Goal: Information Seeking & Learning: Check status

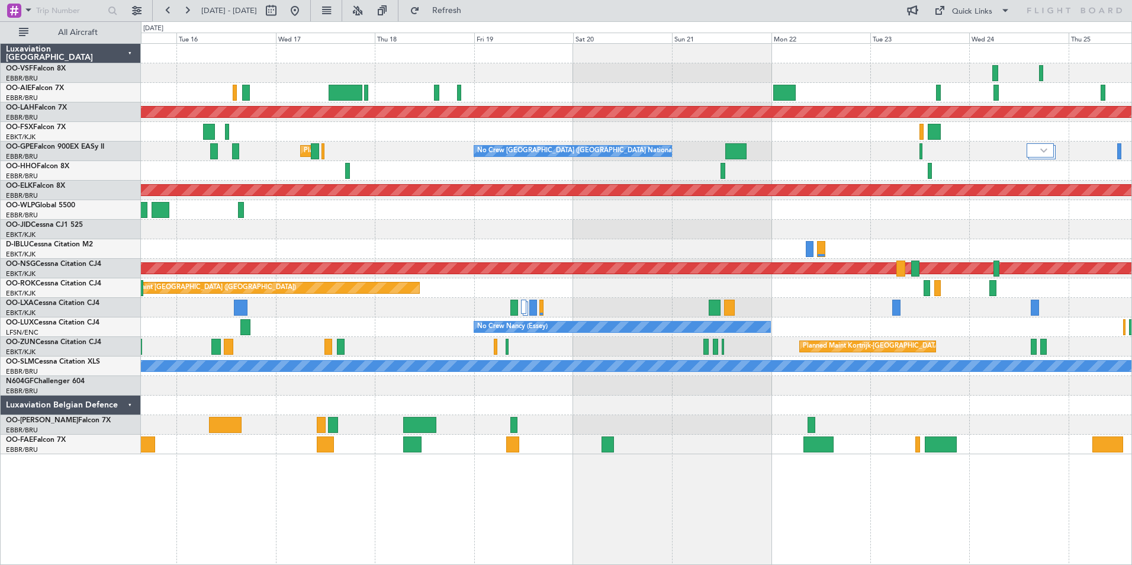
click at [315, 334] on div "Planned Maint [PERSON_NAME]-[GEOGRAPHIC_DATA][PERSON_NAME] ([GEOGRAPHIC_DATA][P…" at bounding box center [636, 249] width 990 height 410
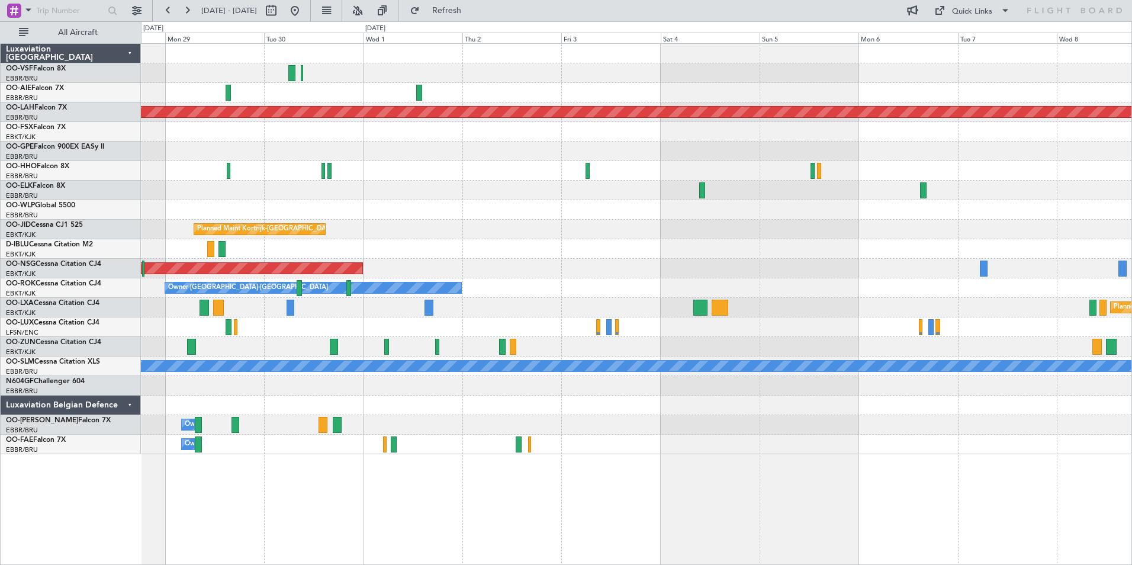
click at [623, 301] on div "Planned Maint [GEOGRAPHIC_DATA] ([GEOGRAPHIC_DATA]) A/C Unavailable [GEOGRAPHIC…" at bounding box center [636, 308] width 990 height 20
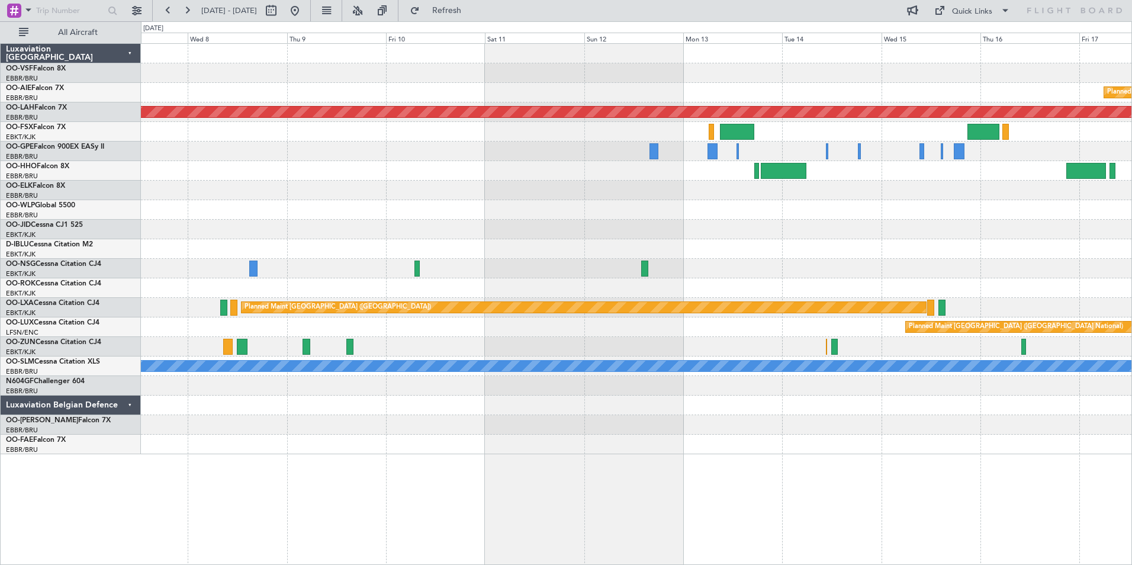
click at [464, 323] on div "Planned Maint [GEOGRAPHIC_DATA] ([GEOGRAPHIC_DATA] National)" at bounding box center [636, 327] width 990 height 20
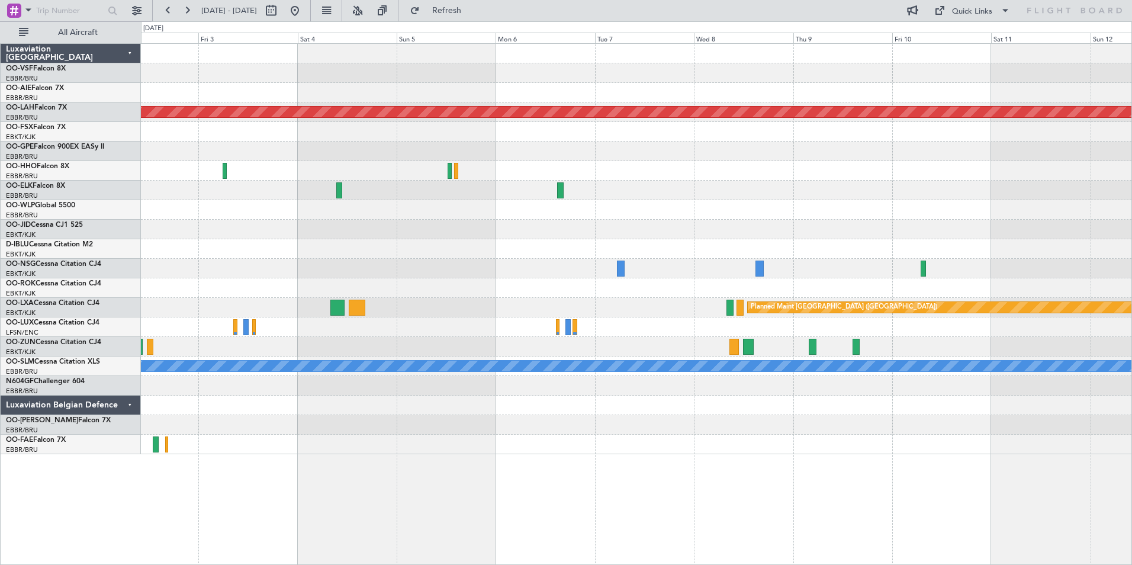
click at [940, 328] on div at bounding box center [636, 327] width 990 height 20
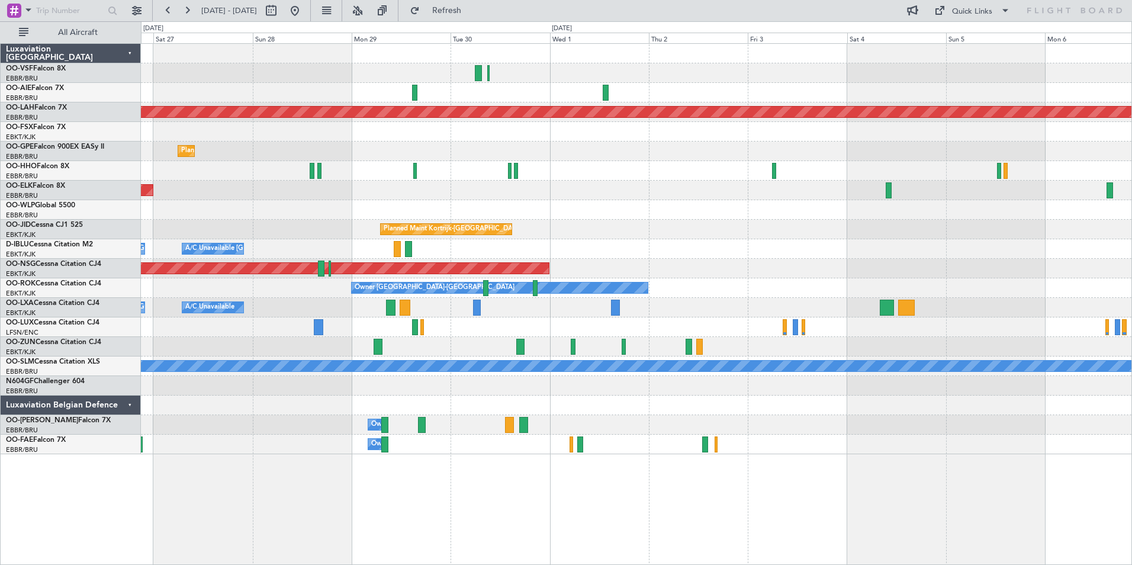
click at [1000, 313] on div "Planned Maint [PERSON_NAME]-[GEOGRAPHIC_DATA][PERSON_NAME] ([GEOGRAPHIC_DATA][P…" at bounding box center [636, 249] width 990 height 410
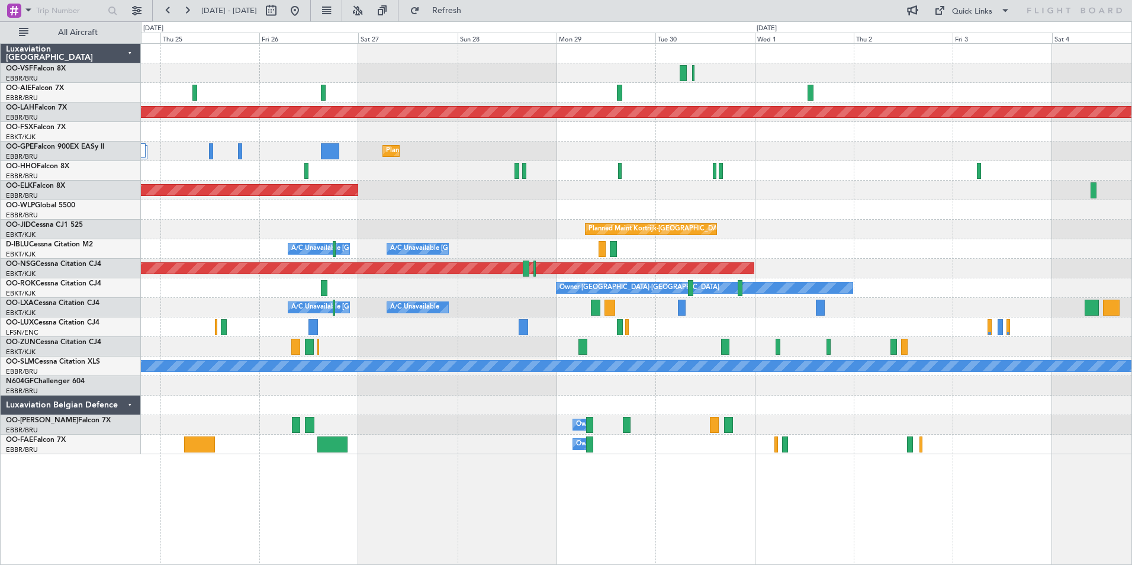
click at [437, 332] on div at bounding box center [636, 327] width 990 height 20
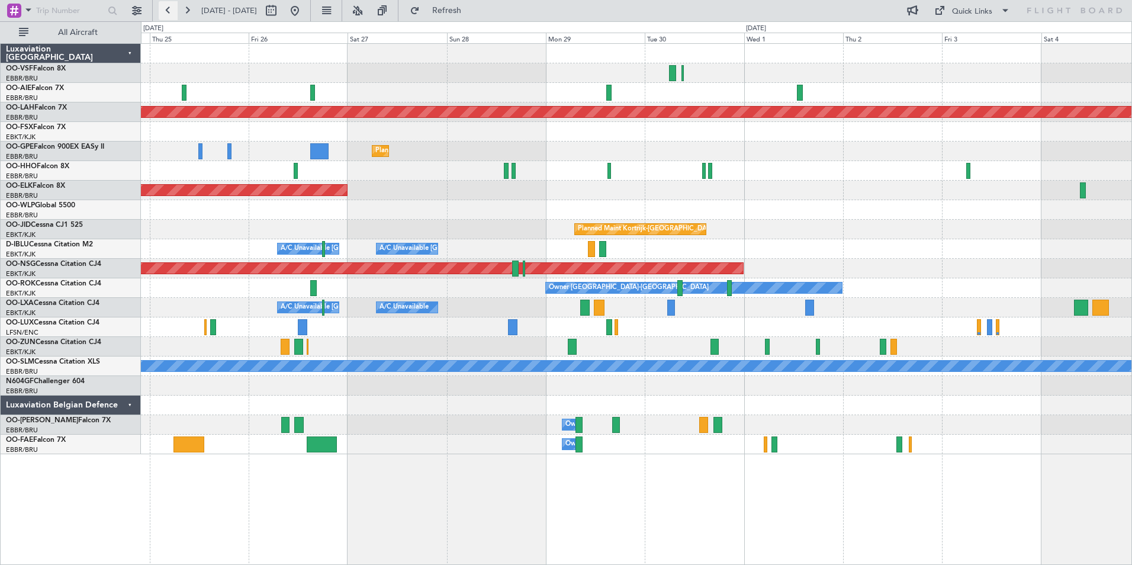
click at [167, 7] on button at bounding box center [168, 10] width 19 height 19
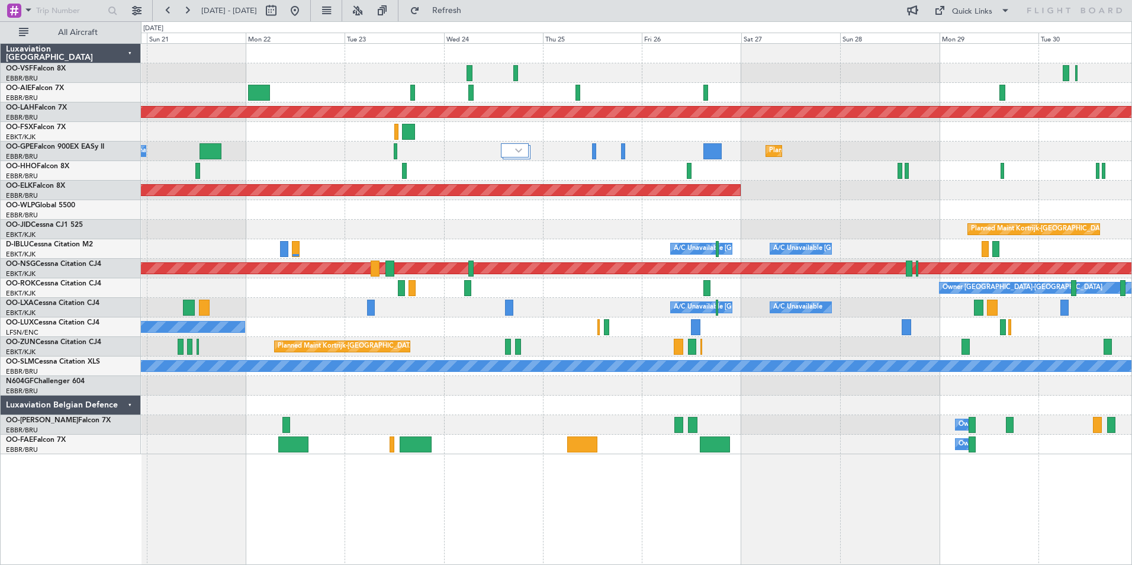
click at [1131, 254] on html "[DATE] - [DATE] Refresh Quick Links All Aircraft Planned [GEOGRAPHIC_DATA][PERS…" at bounding box center [566, 282] width 1132 height 565
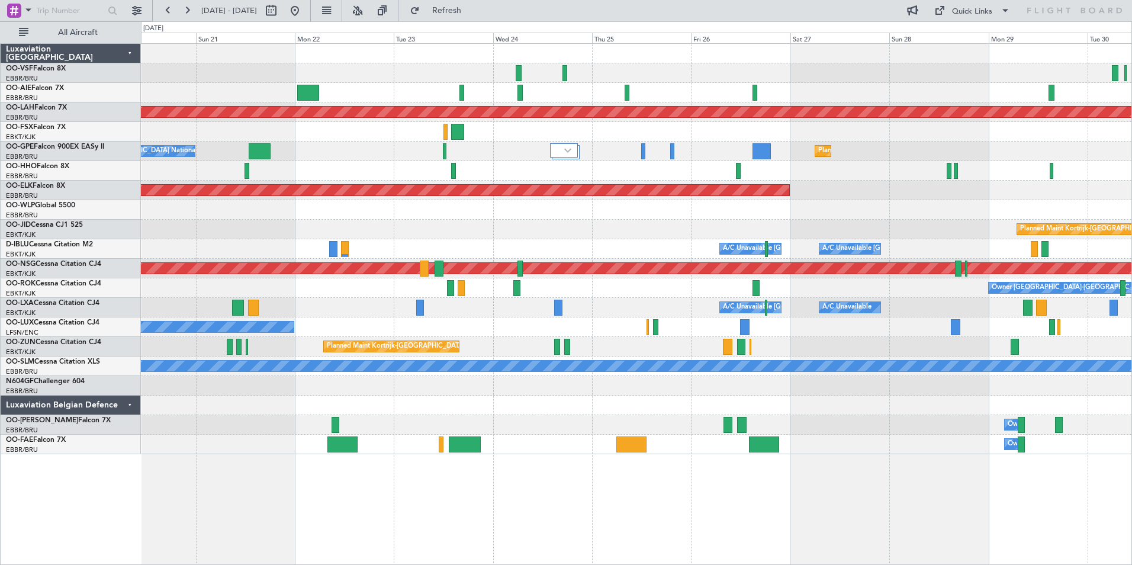
click at [363, 313] on div "A/C Unavailable [GEOGRAPHIC_DATA] ([GEOGRAPHIC_DATA] National) A/C Unavailable" at bounding box center [636, 308] width 990 height 20
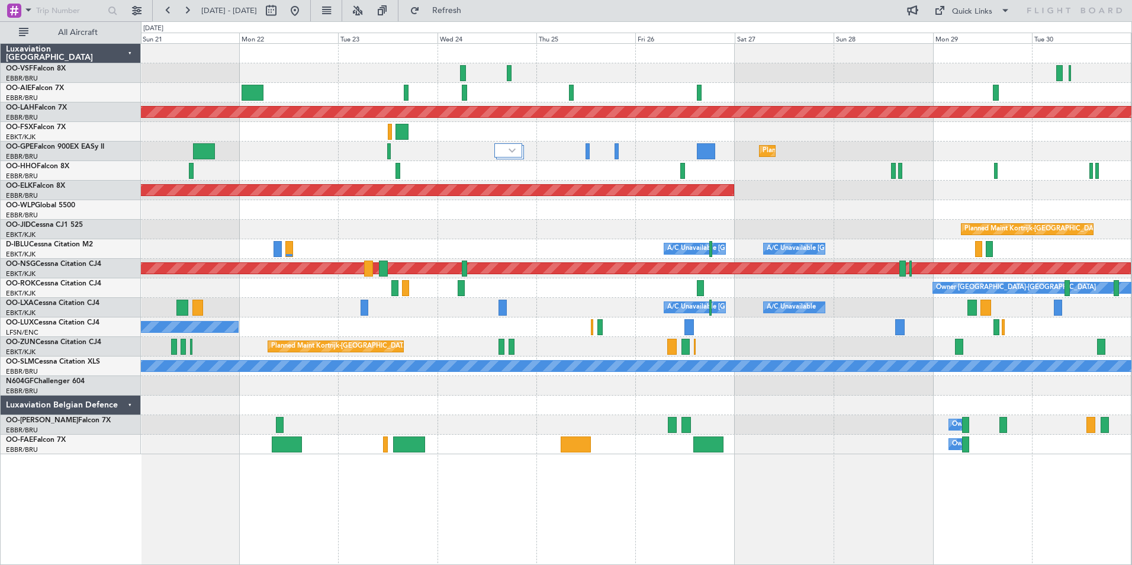
click at [296, 293] on div "Owner [GEOGRAPHIC_DATA]-[GEOGRAPHIC_DATA]" at bounding box center [636, 288] width 990 height 20
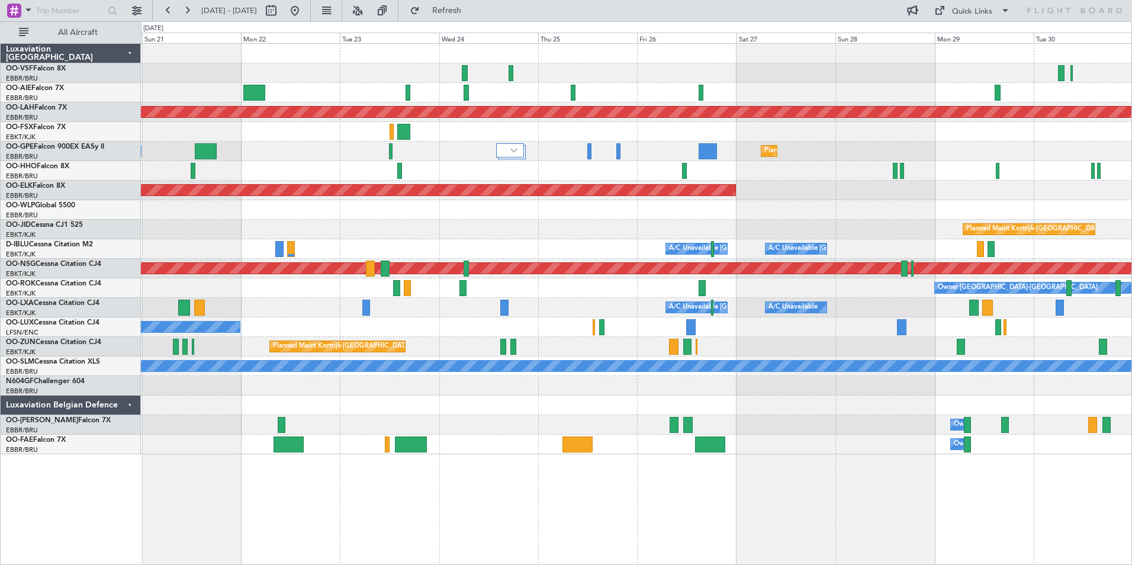
click at [796, 350] on div "Planned Maint [PERSON_NAME]-[GEOGRAPHIC_DATA][PERSON_NAME] ([GEOGRAPHIC_DATA][P…" at bounding box center [636, 249] width 990 height 410
click at [304, 9] on button at bounding box center [294, 10] width 19 height 19
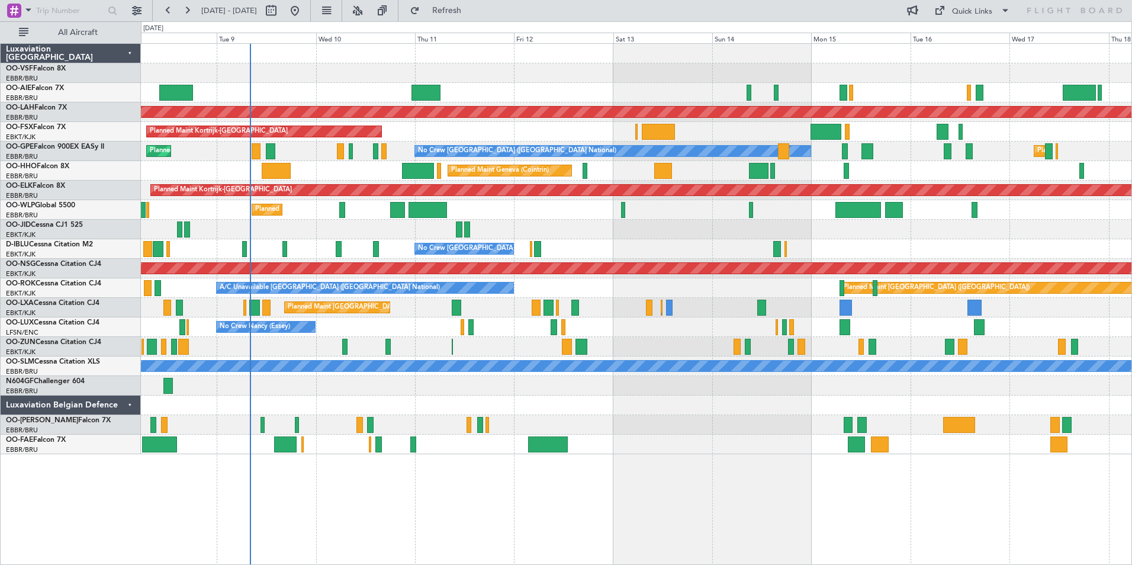
click at [591, 285] on div "A/C Unavailable [GEOGRAPHIC_DATA] ([GEOGRAPHIC_DATA] National) Planned Maint [G…" at bounding box center [636, 288] width 990 height 20
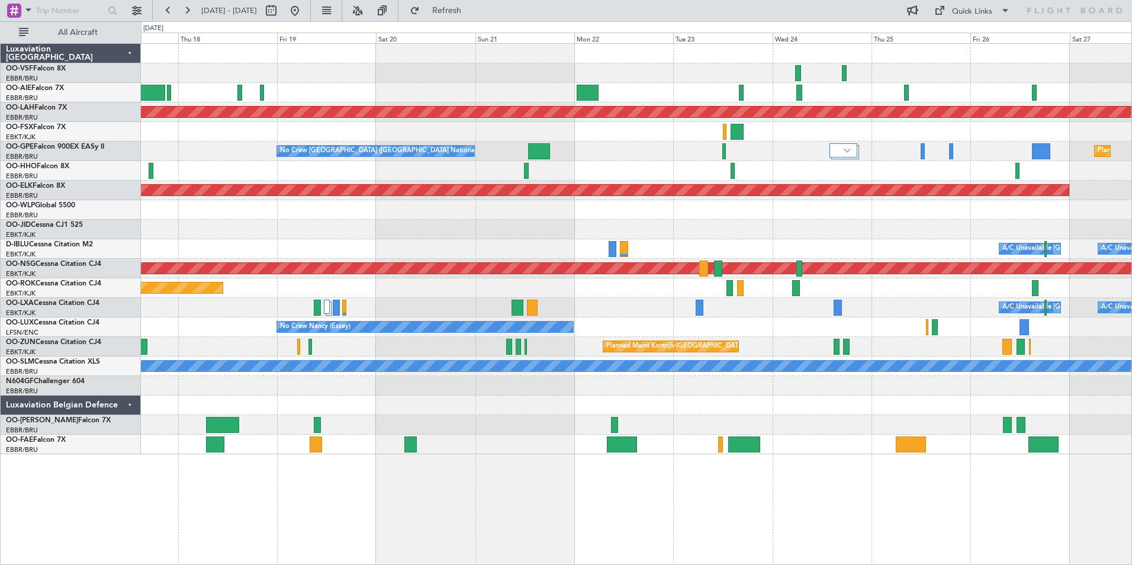
click at [66, 307] on div "Planned Maint [PERSON_NAME]-[GEOGRAPHIC_DATA][PERSON_NAME] ([GEOGRAPHIC_DATA][P…" at bounding box center [566, 292] width 1132 height 543
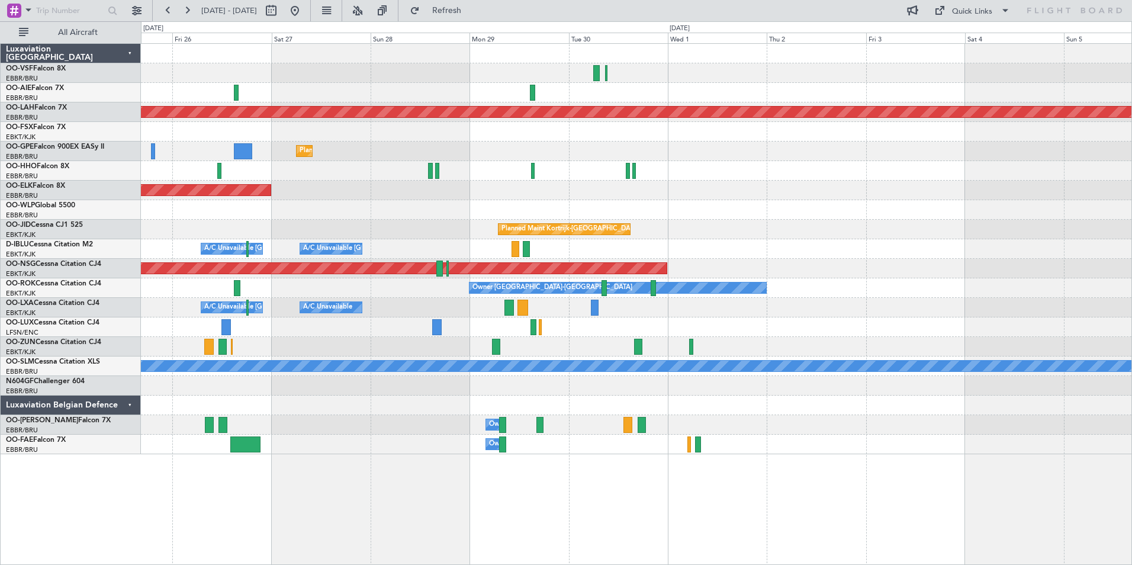
click at [140, 316] on div "Planned Maint [PERSON_NAME]-[GEOGRAPHIC_DATA][PERSON_NAME] ([GEOGRAPHIC_DATA][P…" at bounding box center [566, 292] width 1132 height 543
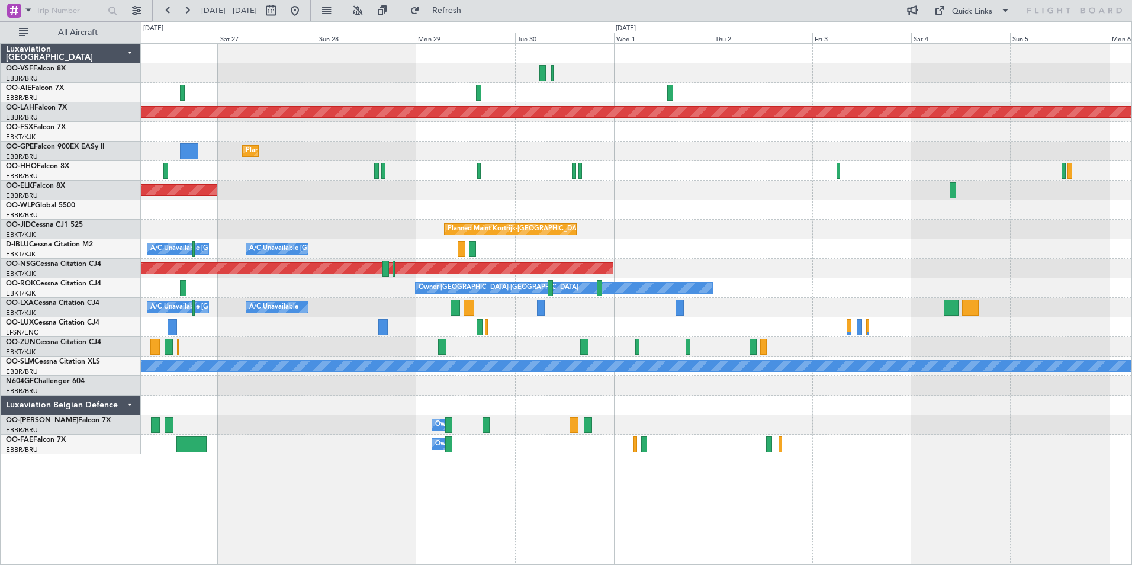
click at [883, 309] on div "A/C Unavailable A/C Unavailable [GEOGRAPHIC_DATA] ([GEOGRAPHIC_DATA] National) …" at bounding box center [636, 308] width 990 height 20
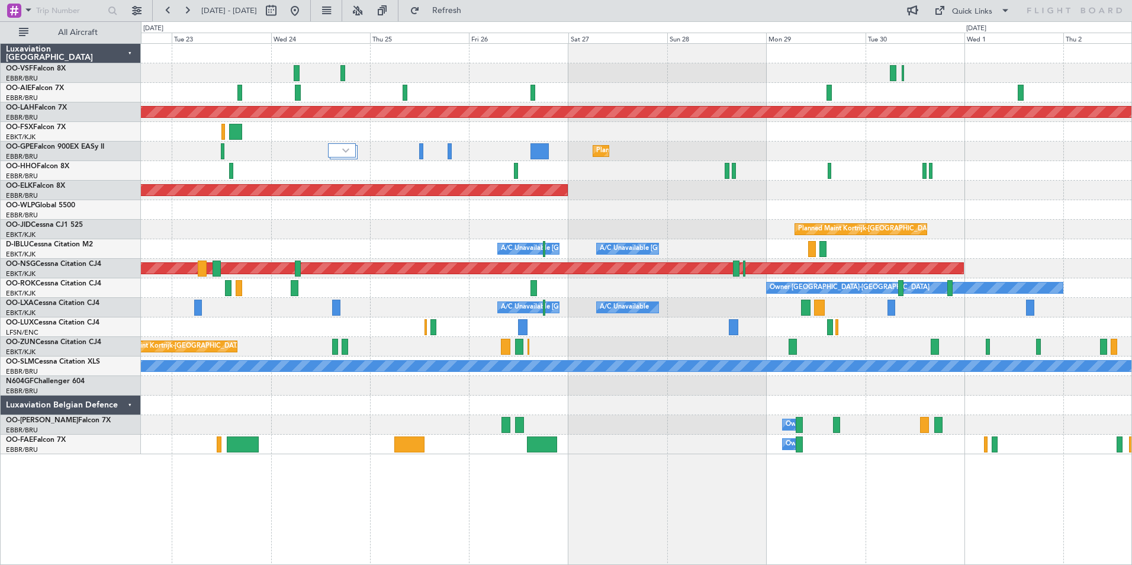
click at [932, 307] on div "A/C Unavailable A/C Unavailable [GEOGRAPHIC_DATA] ([GEOGRAPHIC_DATA] National)" at bounding box center [636, 308] width 990 height 20
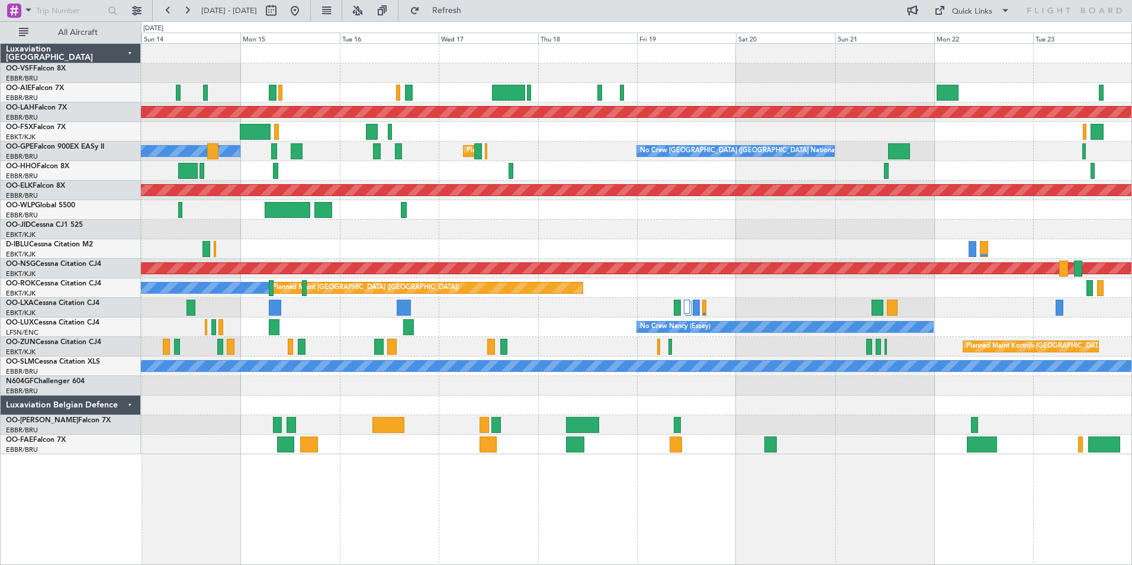
click at [571, 333] on div "No Crew Nancy (Essey)" at bounding box center [636, 327] width 990 height 20
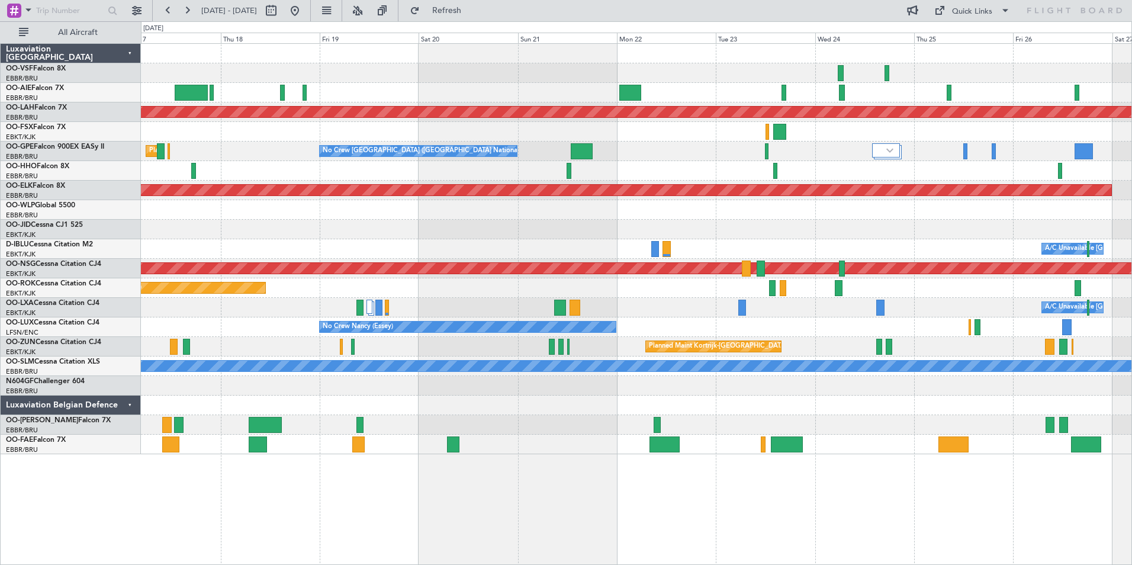
click at [268, 304] on div "A/C Unavailable [GEOGRAPHIC_DATA] ([GEOGRAPHIC_DATA] National) A/C Unavailable" at bounding box center [636, 308] width 990 height 20
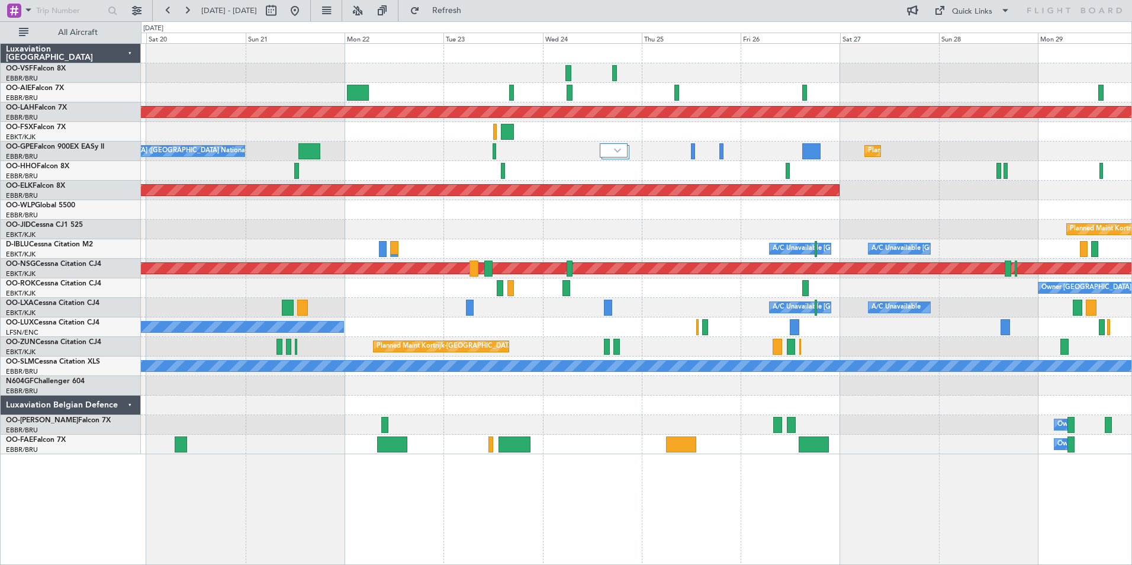
click at [414, 307] on div "A/C Unavailable [GEOGRAPHIC_DATA] ([GEOGRAPHIC_DATA] National) A/C Unavailable" at bounding box center [636, 308] width 990 height 20
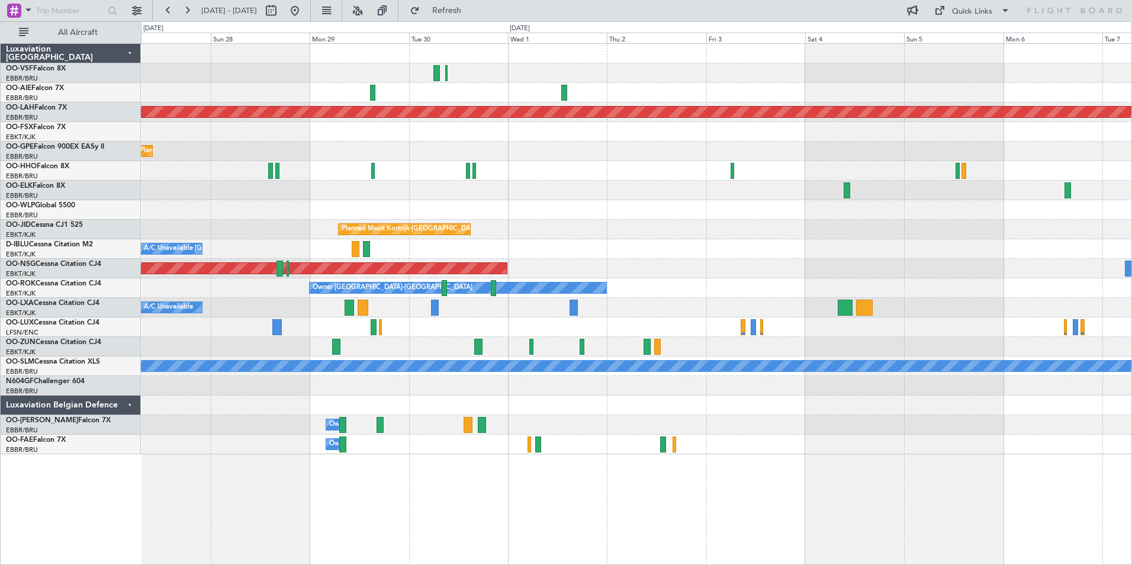
click at [0, 377] on html "[DATE] - [DATE] Refresh Quick Links All Aircraft Planned [GEOGRAPHIC_DATA][PERS…" at bounding box center [566, 282] width 1132 height 565
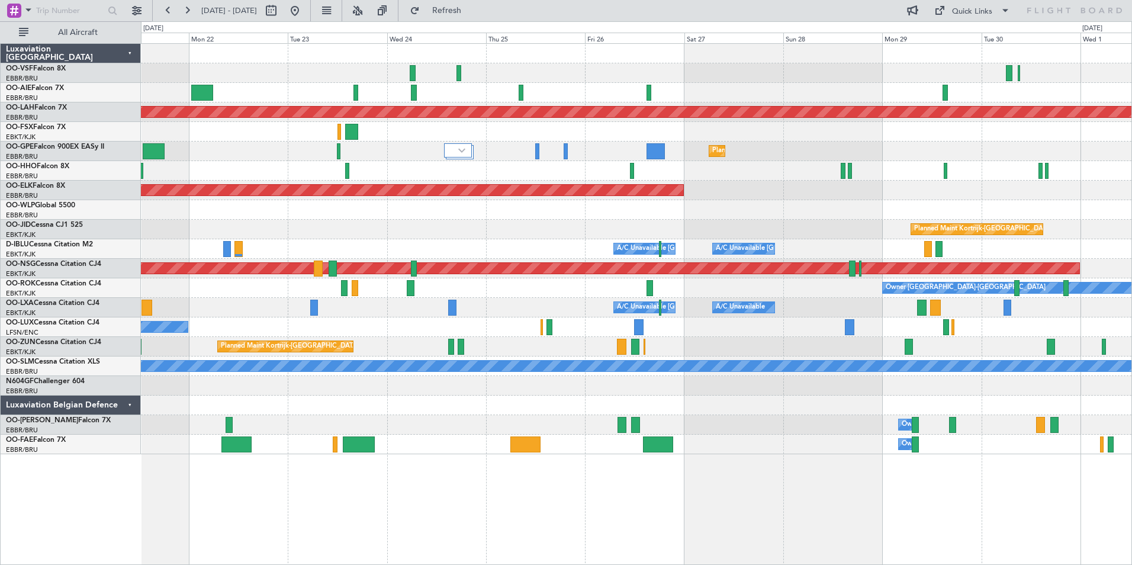
click at [740, 325] on div "No Crew Nancy (Essey)" at bounding box center [636, 327] width 990 height 20
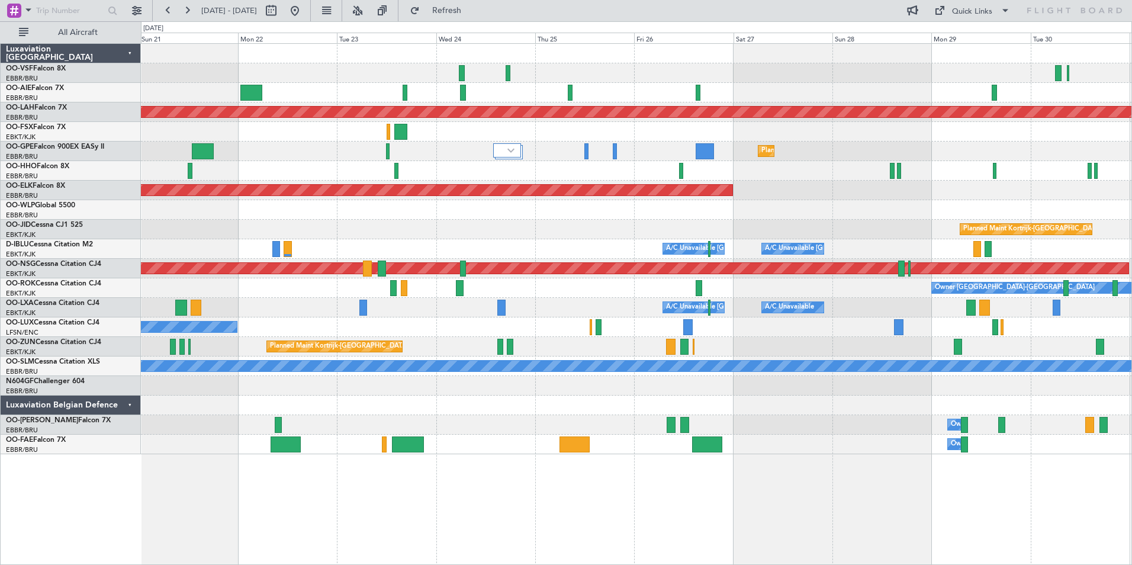
click at [310, 307] on div "A/C Unavailable [GEOGRAPHIC_DATA] ([GEOGRAPHIC_DATA] National) A/C Unavailable" at bounding box center [636, 308] width 990 height 20
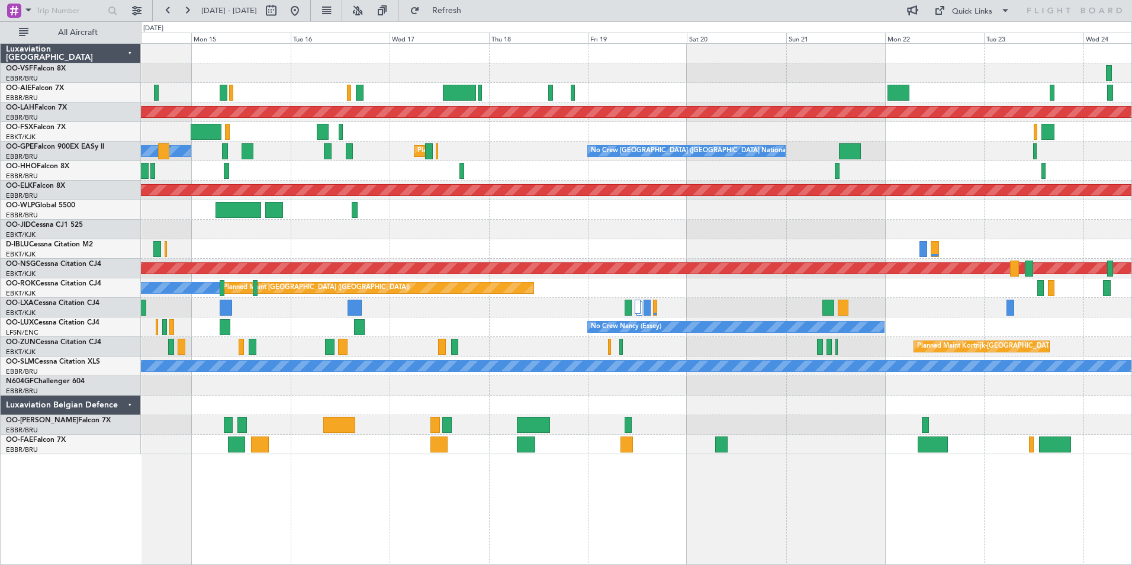
click at [958, 329] on div "No Crew Nancy (Essey)" at bounding box center [636, 327] width 990 height 20
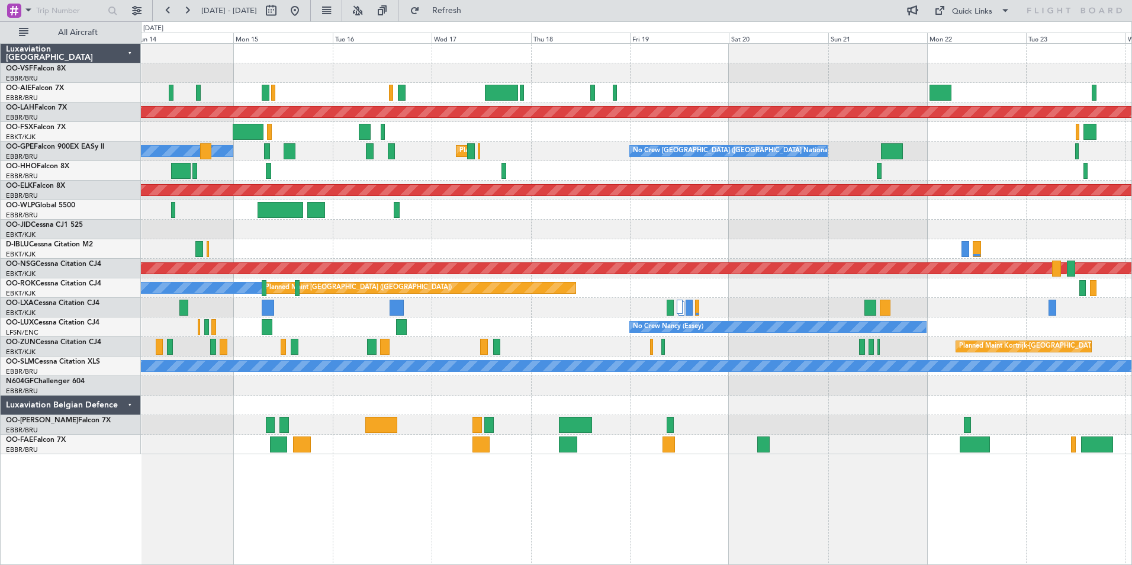
click at [315, 311] on div "A/C Unavailable [GEOGRAPHIC_DATA] ([GEOGRAPHIC_DATA] National)" at bounding box center [636, 308] width 990 height 20
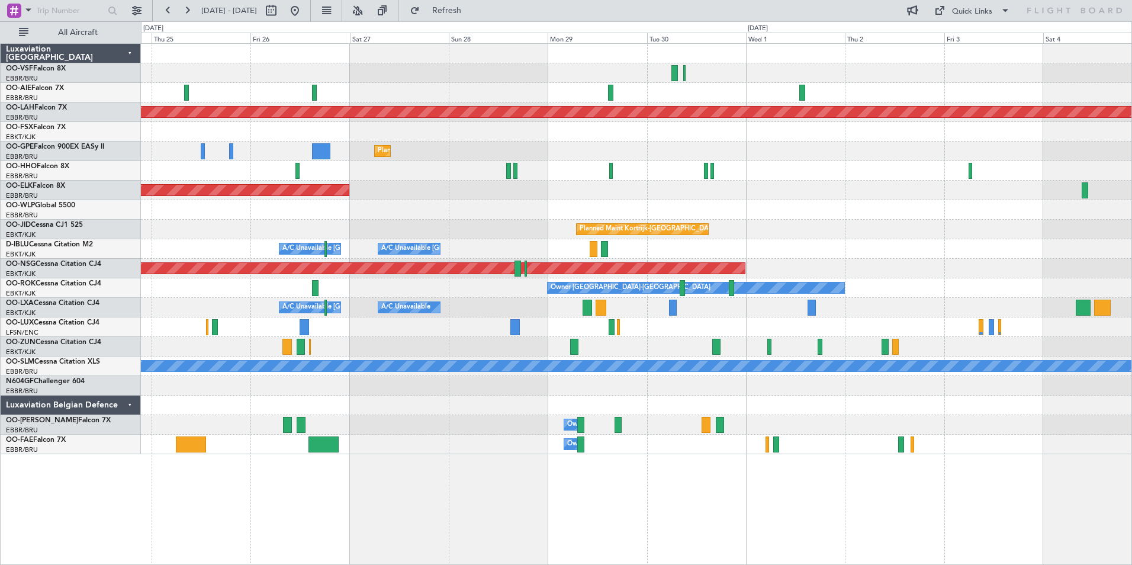
click at [152, 394] on div "Planned Maint [PERSON_NAME]-[GEOGRAPHIC_DATA][PERSON_NAME] ([GEOGRAPHIC_DATA][P…" at bounding box center [636, 249] width 990 height 410
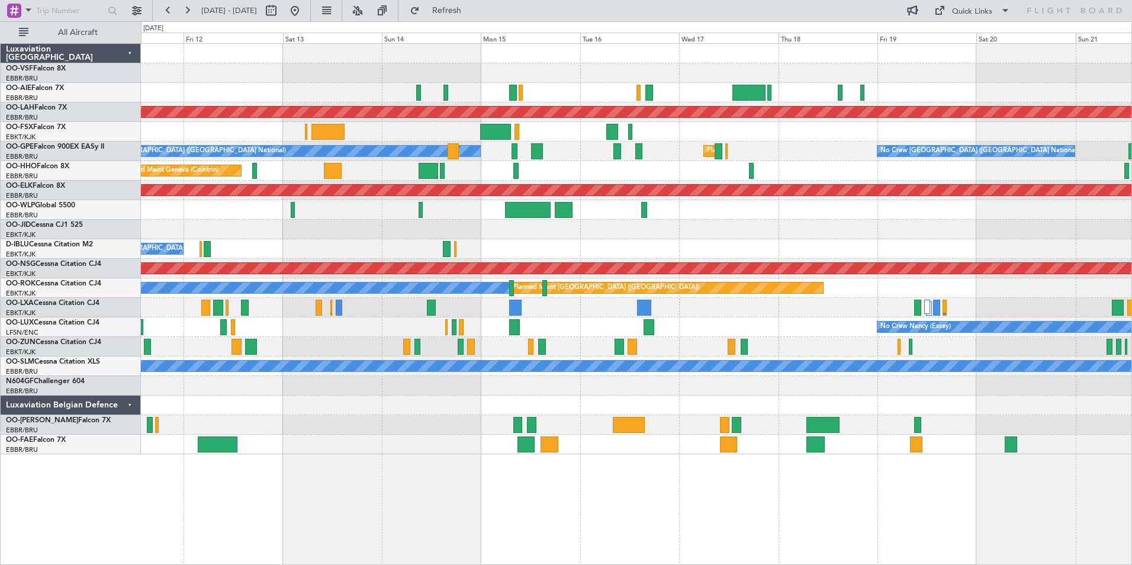
click at [900, 400] on div "Planned Maint [PERSON_NAME]-[GEOGRAPHIC_DATA][PERSON_NAME] ([GEOGRAPHIC_DATA][P…" at bounding box center [636, 249] width 990 height 410
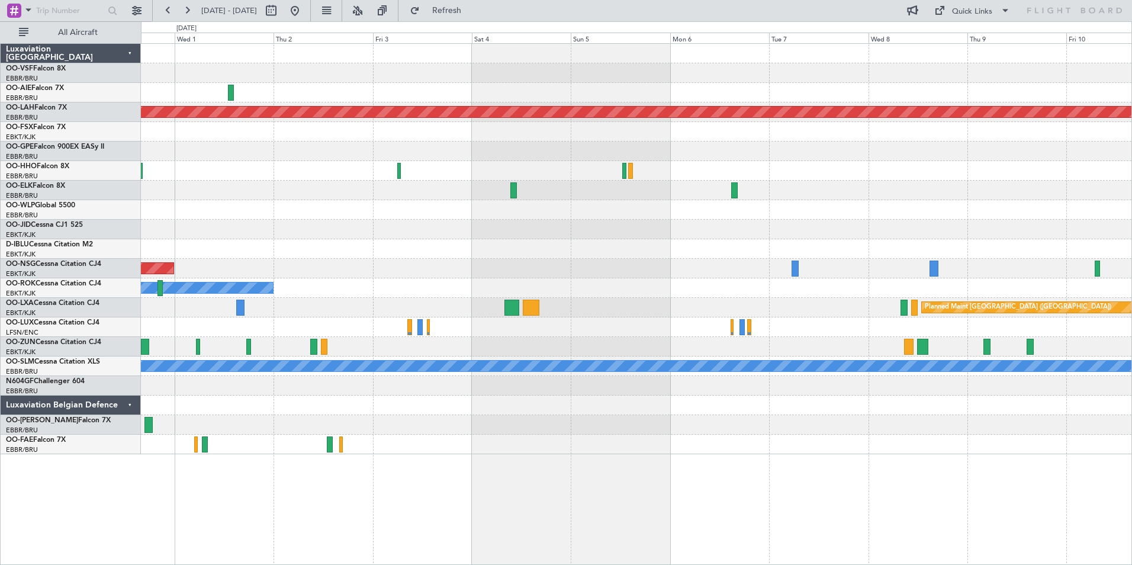
click at [0, 421] on html "[DATE] - [DATE] Refresh Quick Links All Aircraft Planned [GEOGRAPHIC_DATA][PERS…" at bounding box center [566, 282] width 1132 height 565
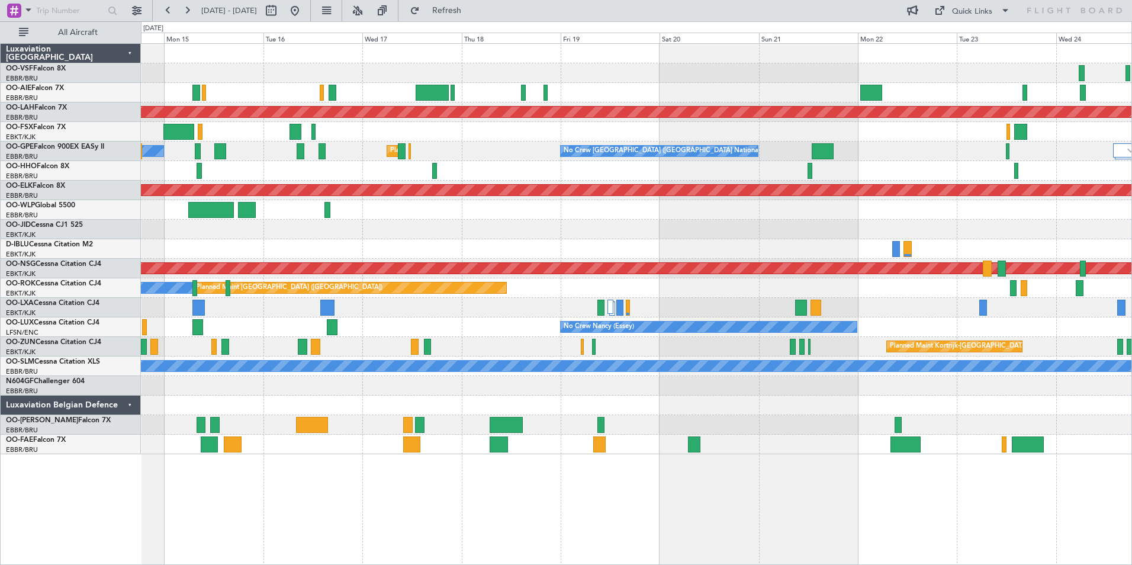
click at [1061, 402] on div "Planned Maint [PERSON_NAME]-[GEOGRAPHIC_DATA][PERSON_NAME] ([GEOGRAPHIC_DATA][P…" at bounding box center [636, 249] width 990 height 410
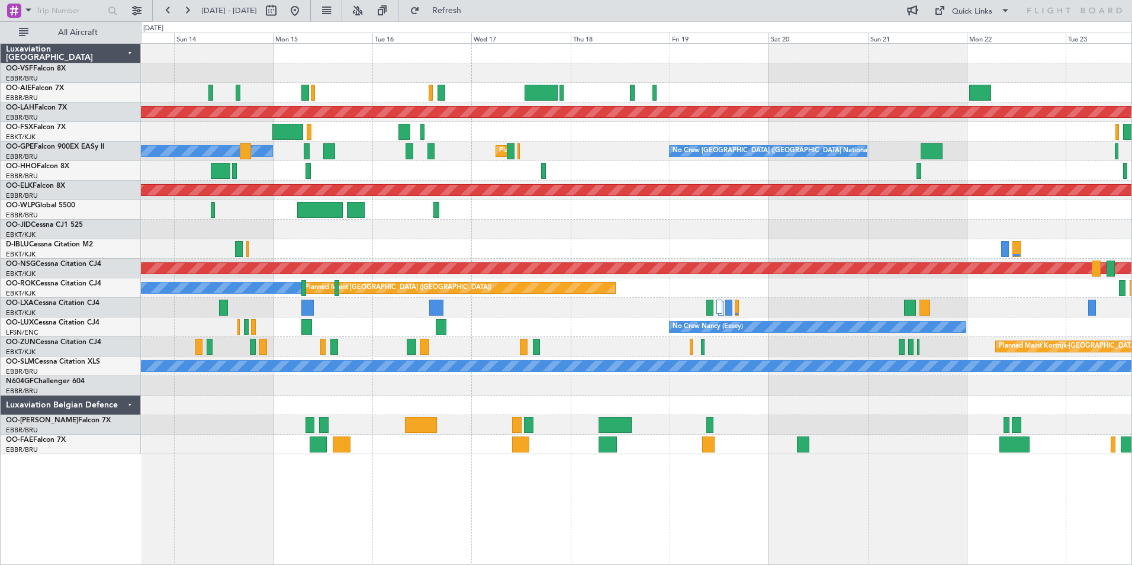
click at [524, 311] on div at bounding box center [636, 308] width 990 height 20
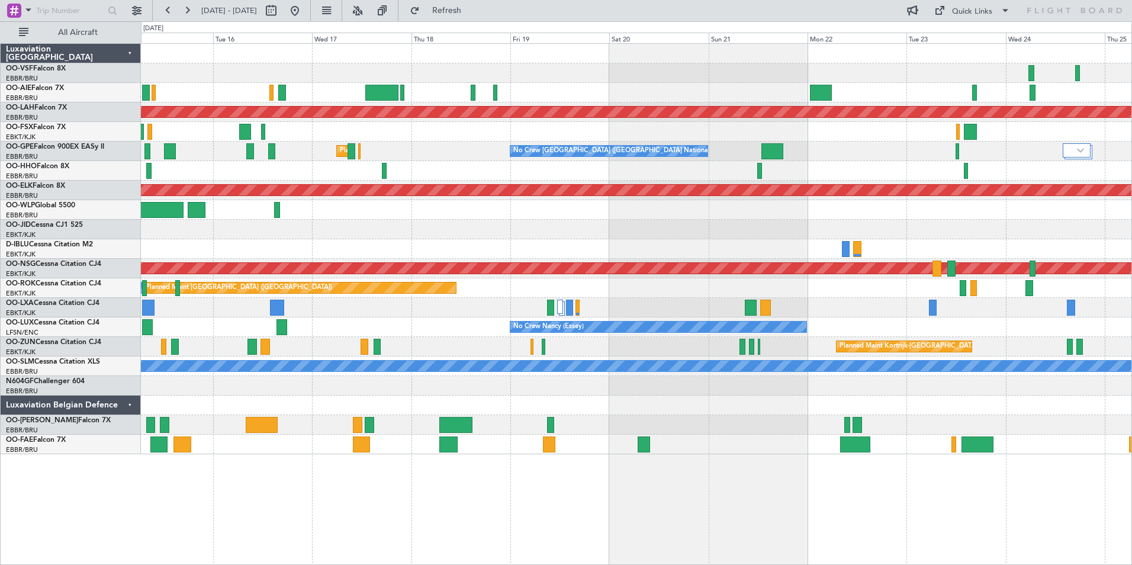
click at [586, 314] on div "A/C Unavailable [GEOGRAPHIC_DATA] ([GEOGRAPHIC_DATA] National) A/C Unavailable" at bounding box center [636, 308] width 990 height 20
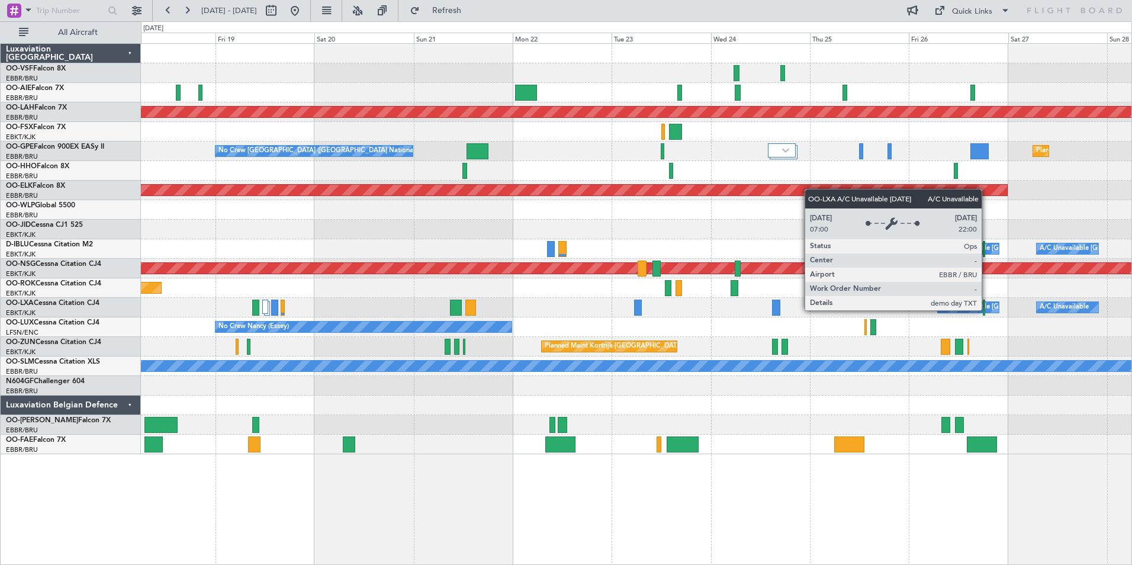
click at [940, 304] on div "A/C Unavailable [GEOGRAPHIC_DATA] ([GEOGRAPHIC_DATA] National)" at bounding box center [1050, 307] width 220 height 18
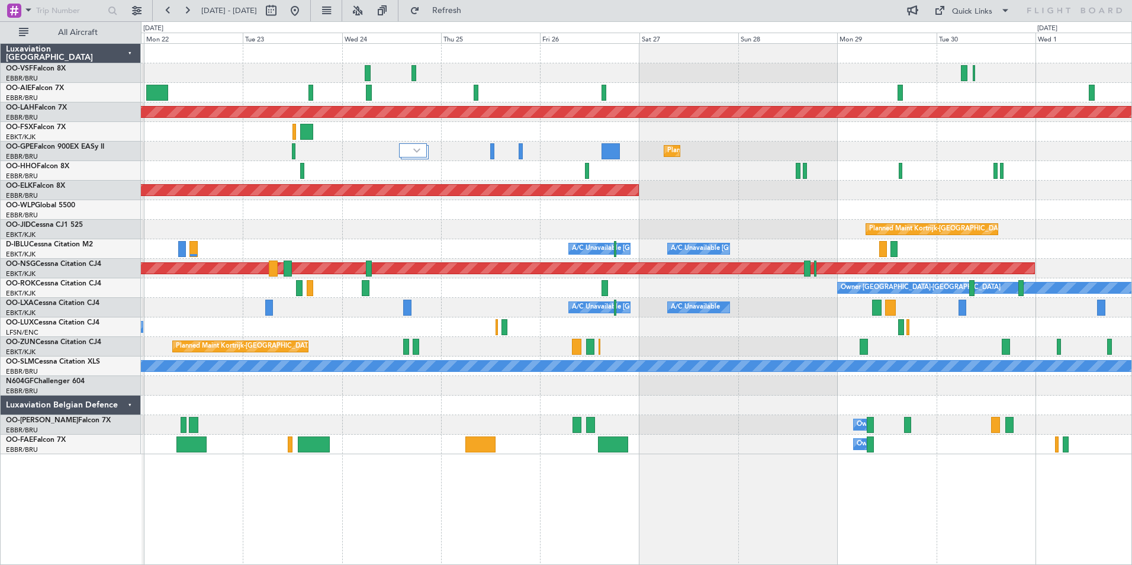
click at [655, 326] on div "No Crew Nancy (Essey)" at bounding box center [636, 327] width 990 height 20
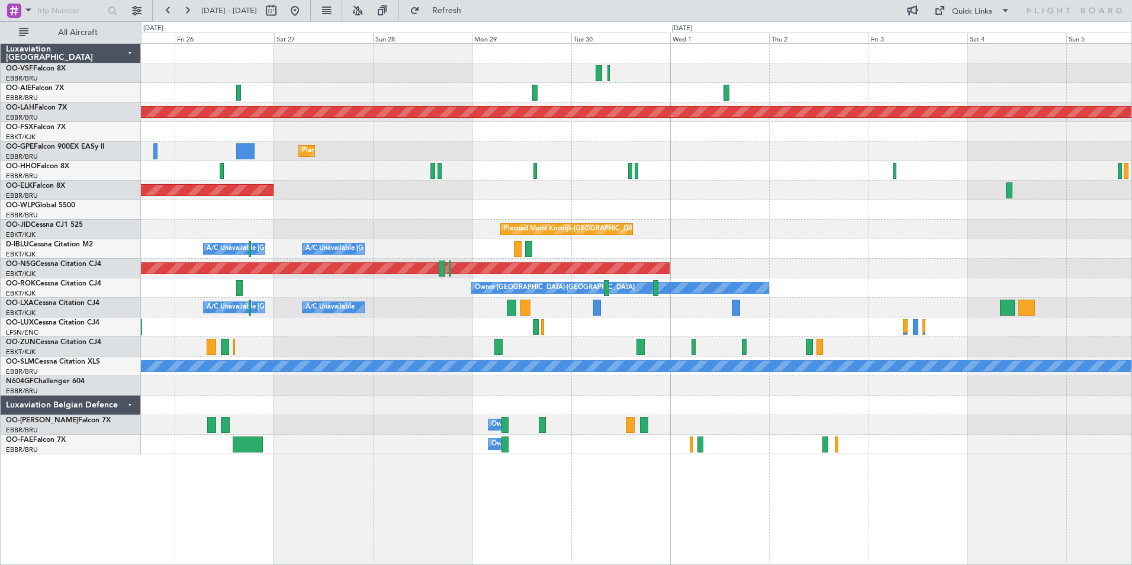
click at [430, 308] on div "Planned Maint [PERSON_NAME]-[GEOGRAPHIC_DATA][PERSON_NAME] ([GEOGRAPHIC_DATA][P…" at bounding box center [636, 249] width 990 height 410
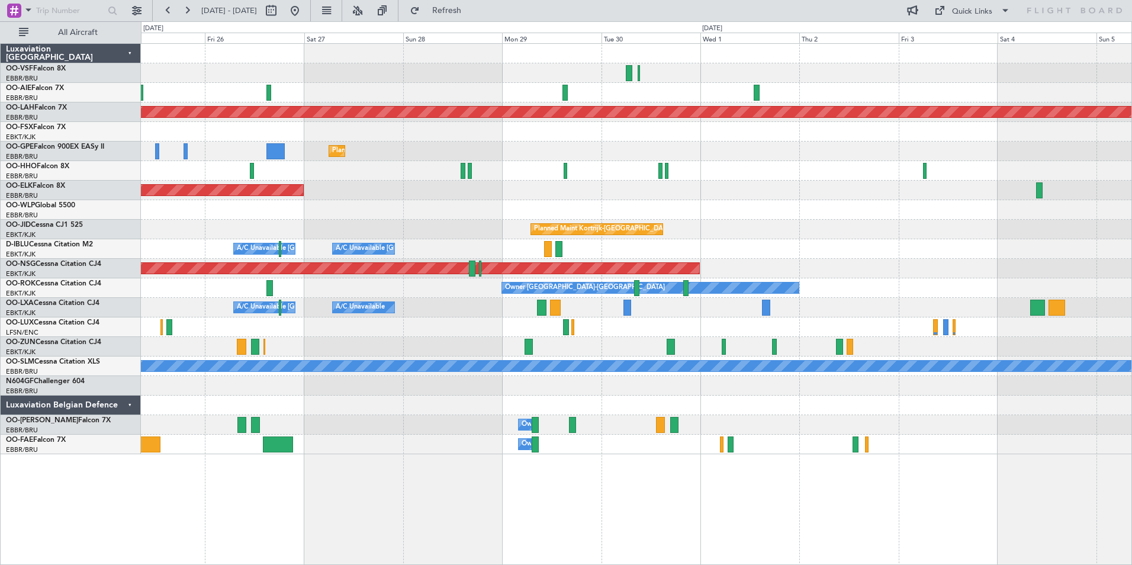
click at [871, 324] on div at bounding box center [636, 327] width 990 height 20
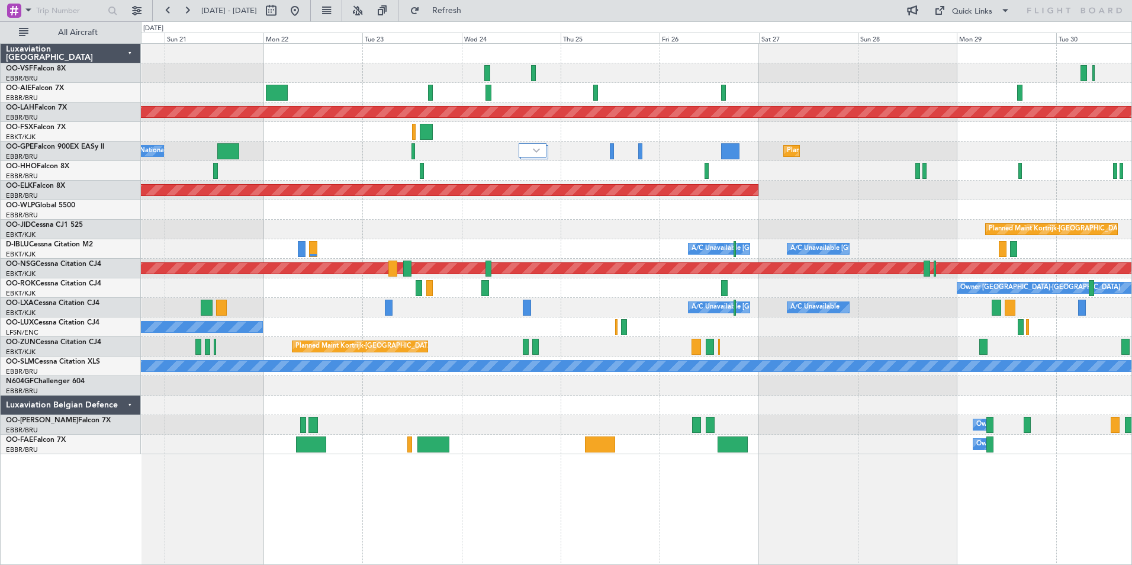
click at [775, 324] on div "No Crew Nancy (Essey)" at bounding box center [636, 327] width 990 height 20
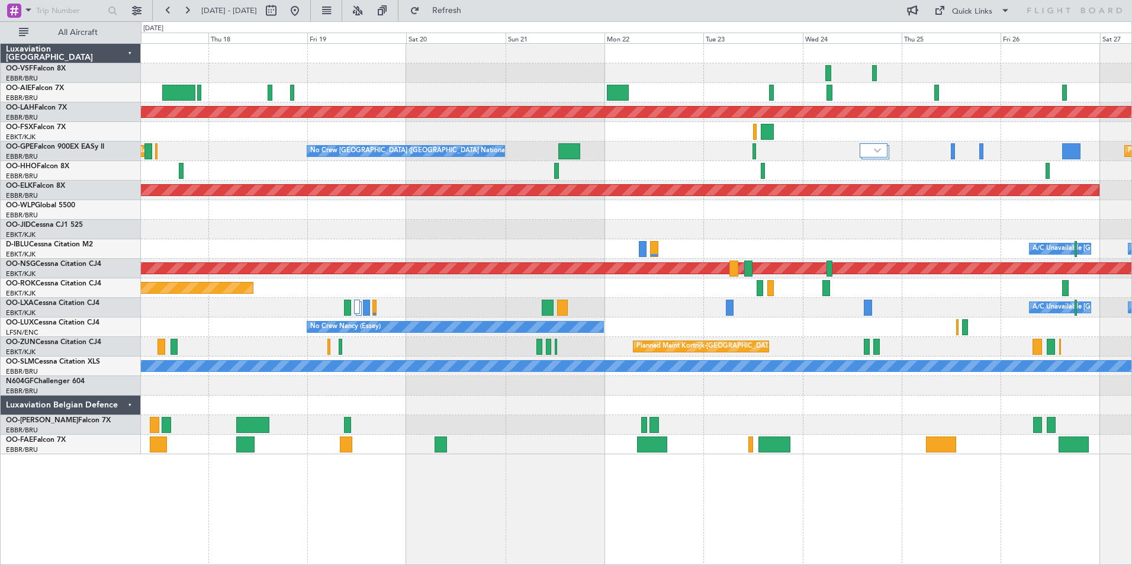
click at [689, 329] on div "No Crew Nancy (Essey)" at bounding box center [636, 327] width 990 height 20
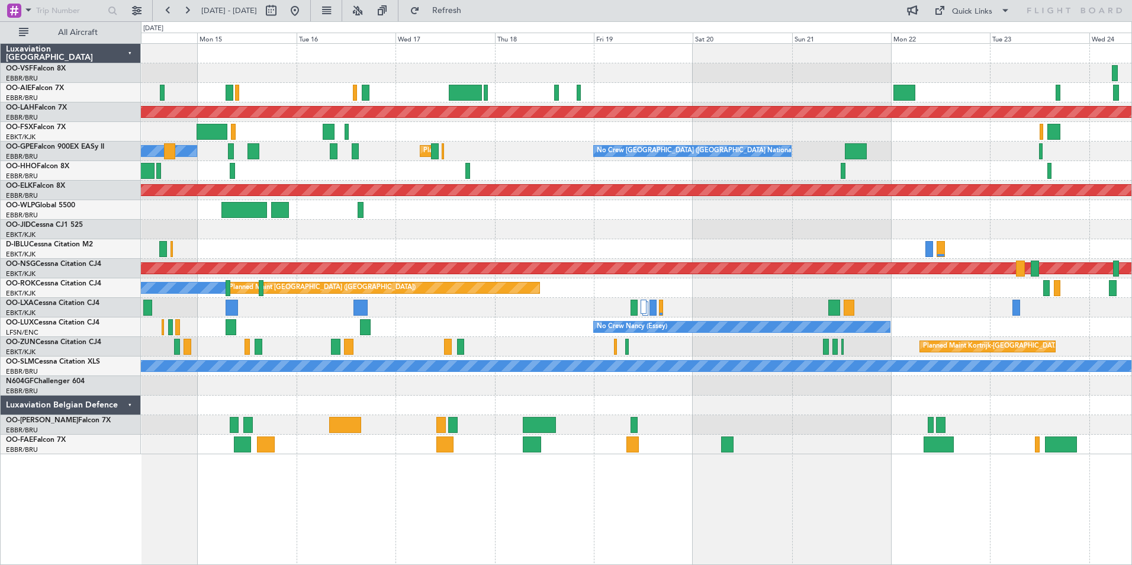
click at [559, 333] on div "No Crew Nancy (Essey)" at bounding box center [636, 327] width 990 height 20
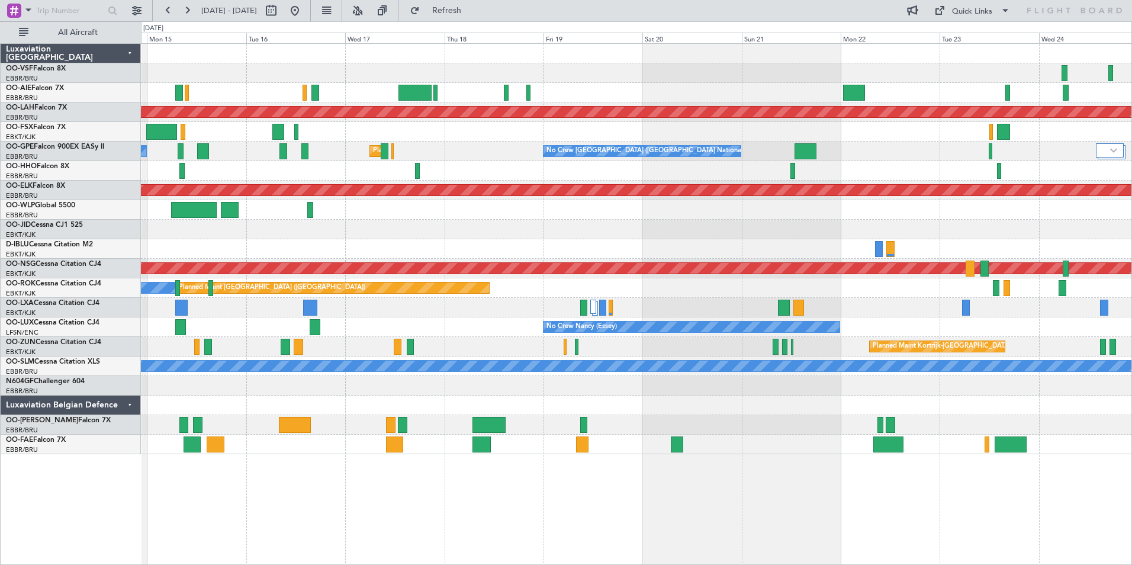
click at [491, 333] on div "No Crew Nancy (Essey)" at bounding box center [636, 327] width 990 height 20
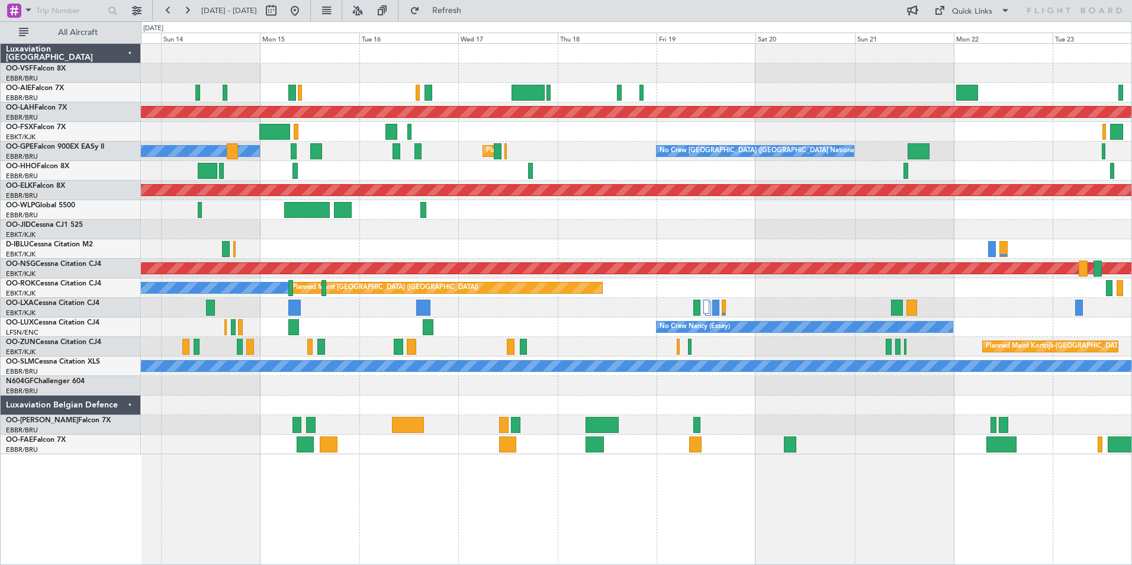
click at [379, 310] on div "A/C Unavailable [GEOGRAPHIC_DATA] ([GEOGRAPHIC_DATA] National)" at bounding box center [636, 308] width 990 height 20
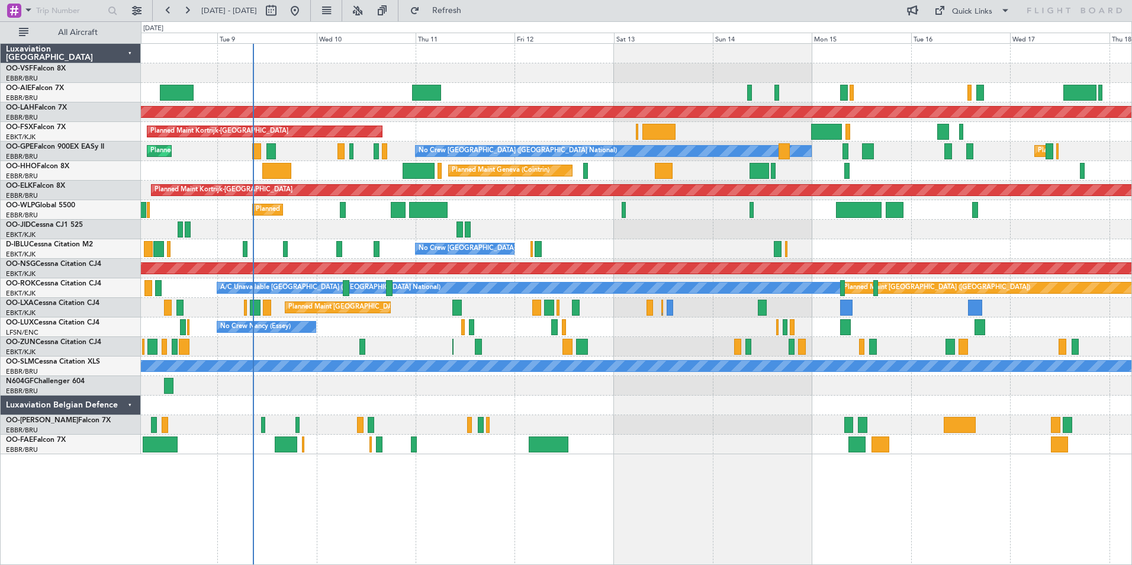
click at [795, 321] on div "Planned Maint [PERSON_NAME]-[GEOGRAPHIC_DATA][PERSON_NAME] ([GEOGRAPHIC_DATA][P…" at bounding box center [636, 249] width 990 height 410
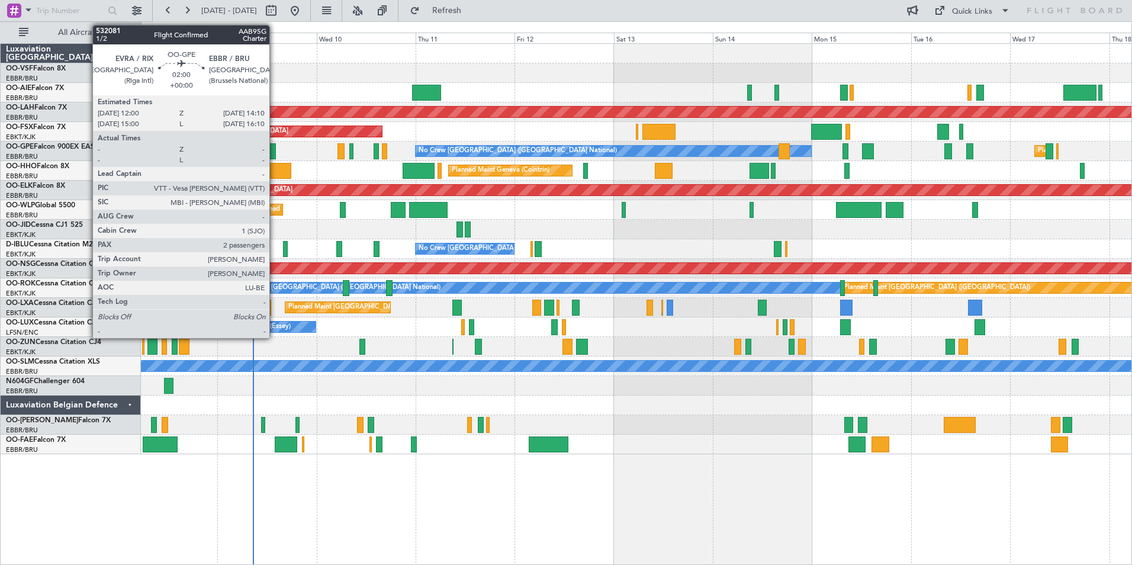
click at [275, 150] on div at bounding box center [270, 151] width 9 height 16
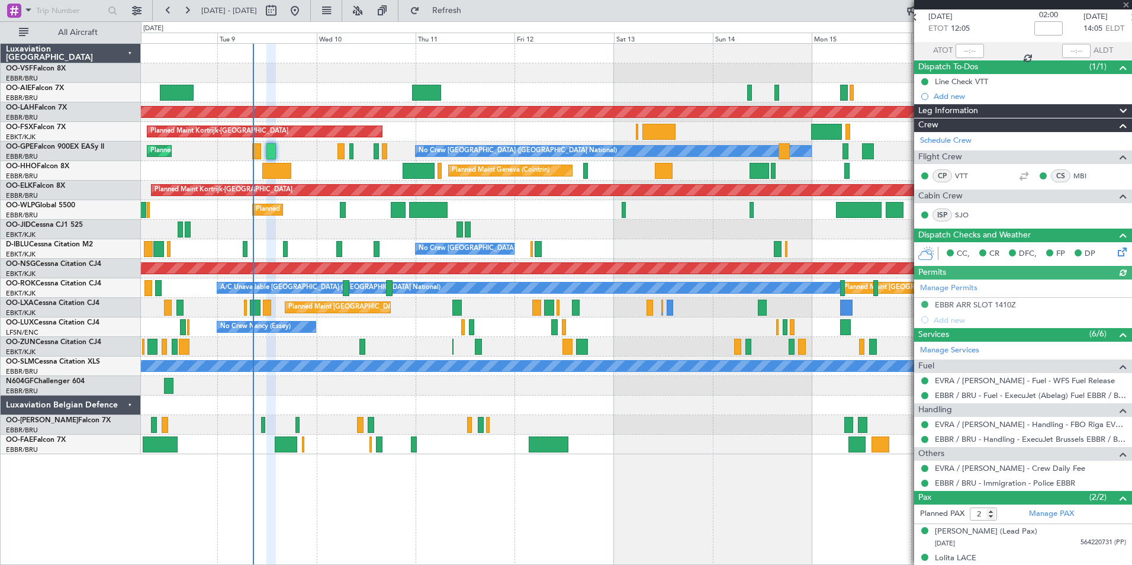
scroll to position [67, 0]
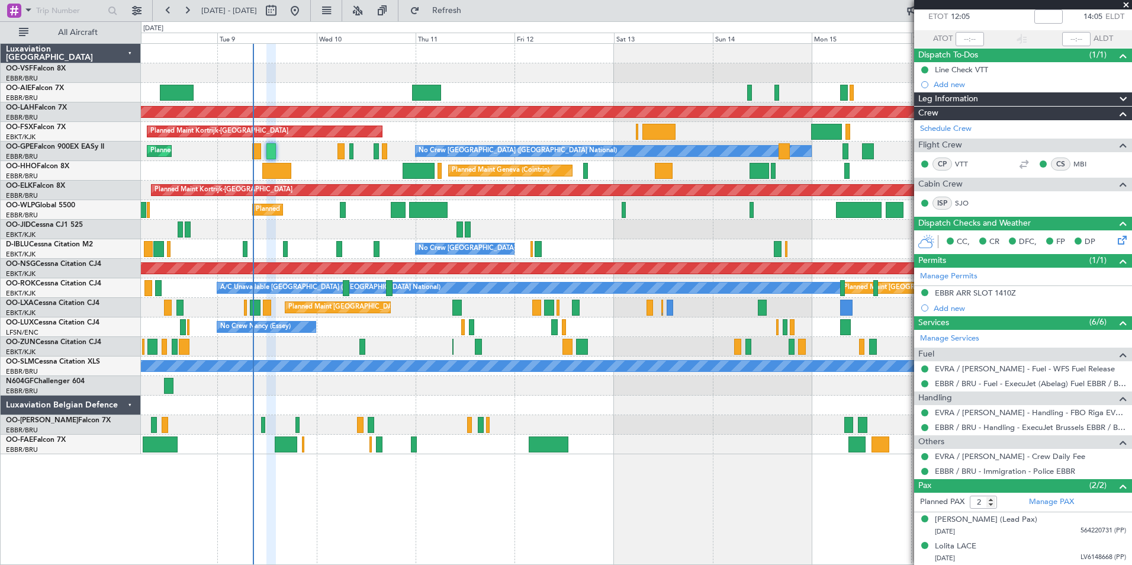
click at [1124, 4] on span at bounding box center [1126, 5] width 12 height 11
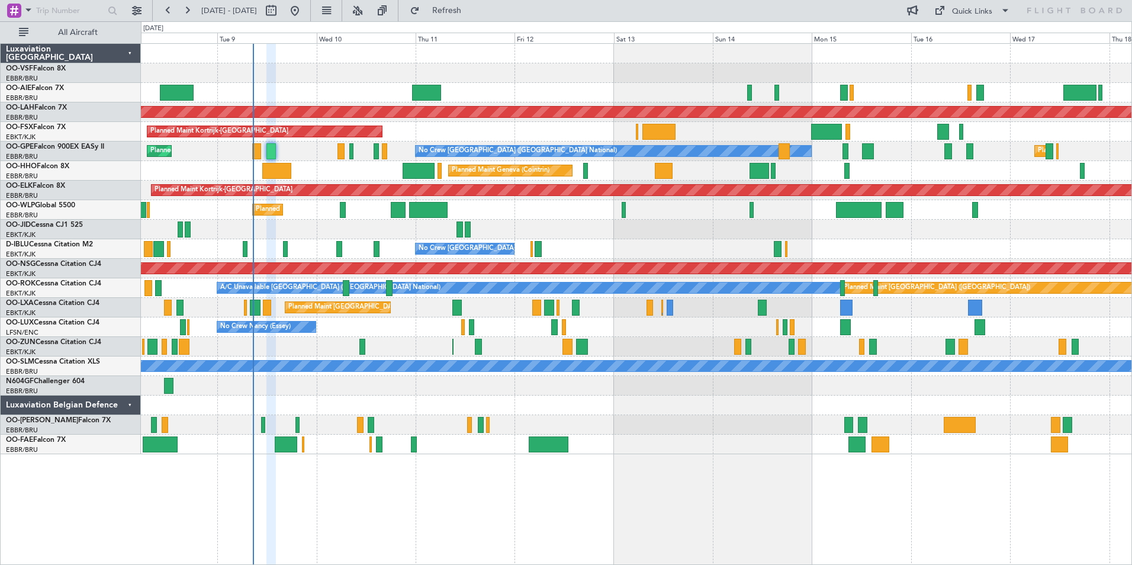
type input "0"
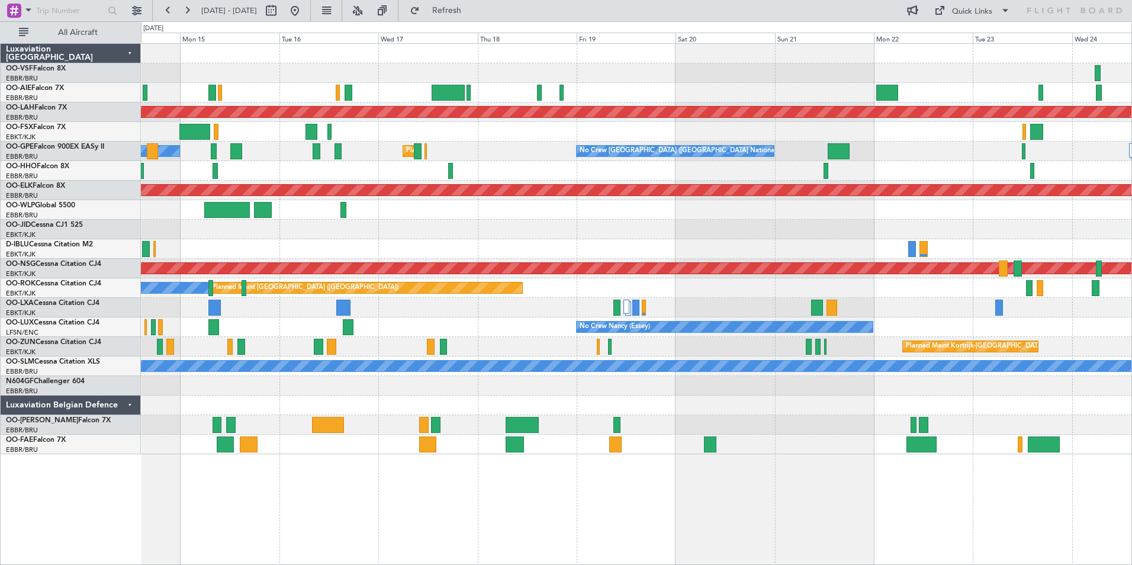
click at [370, 372] on div "Planned Maint [PERSON_NAME]-[GEOGRAPHIC_DATA][PERSON_NAME] ([GEOGRAPHIC_DATA][P…" at bounding box center [636, 249] width 990 height 410
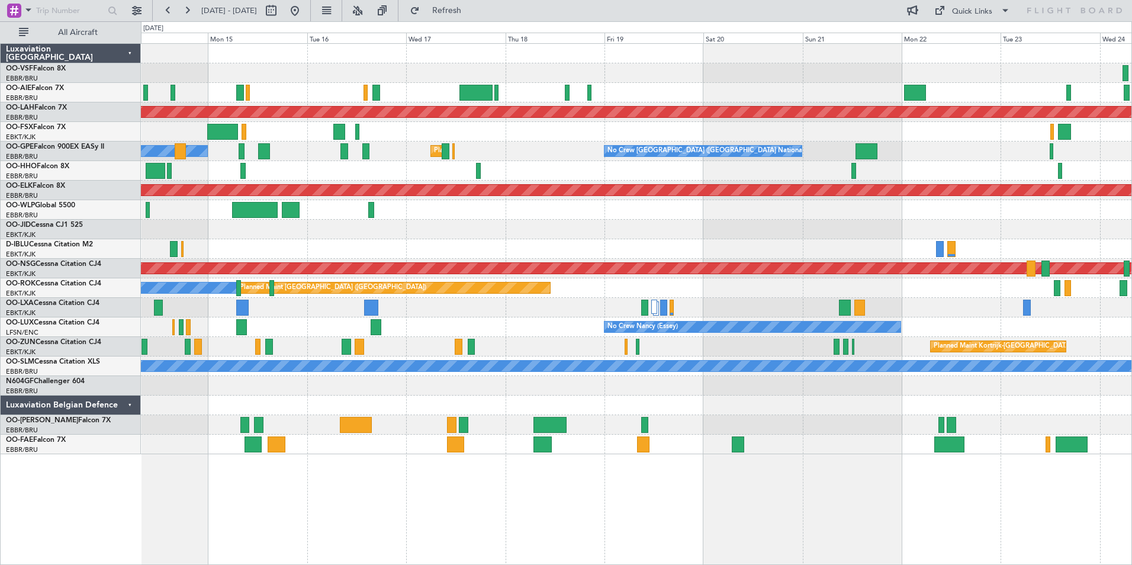
click at [520, 348] on div "Planned Maint Kortrijk-[GEOGRAPHIC_DATA]" at bounding box center [636, 347] width 990 height 20
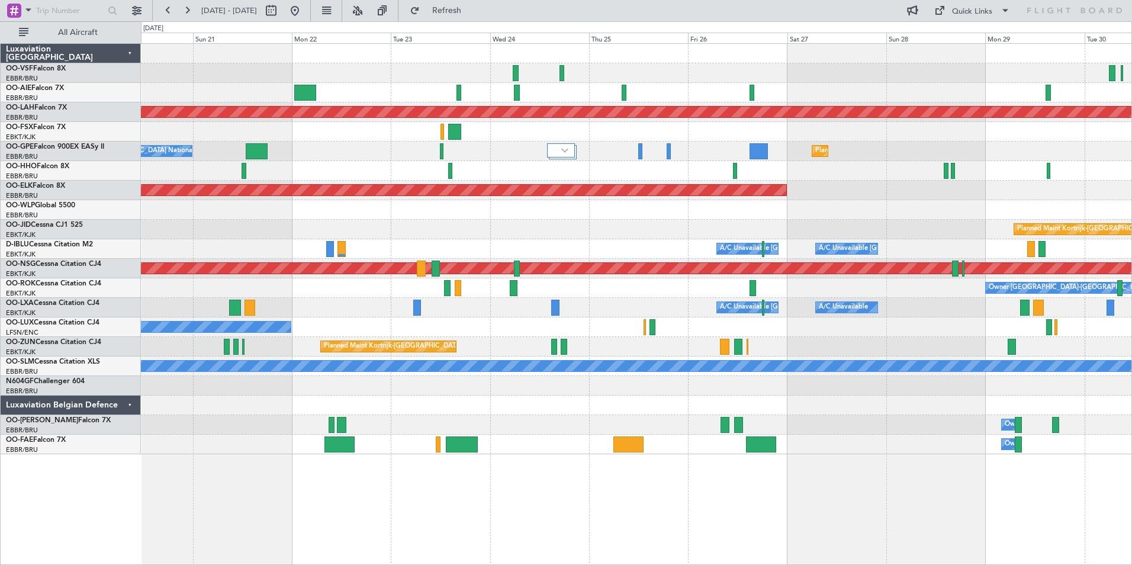
click at [60, 275] on div "Planned Maint Alton-st Louis (St Louis Regl) No Crew Brussels (Brussels Nationa…" at bounding box center [566, 292] width 1132 height 543
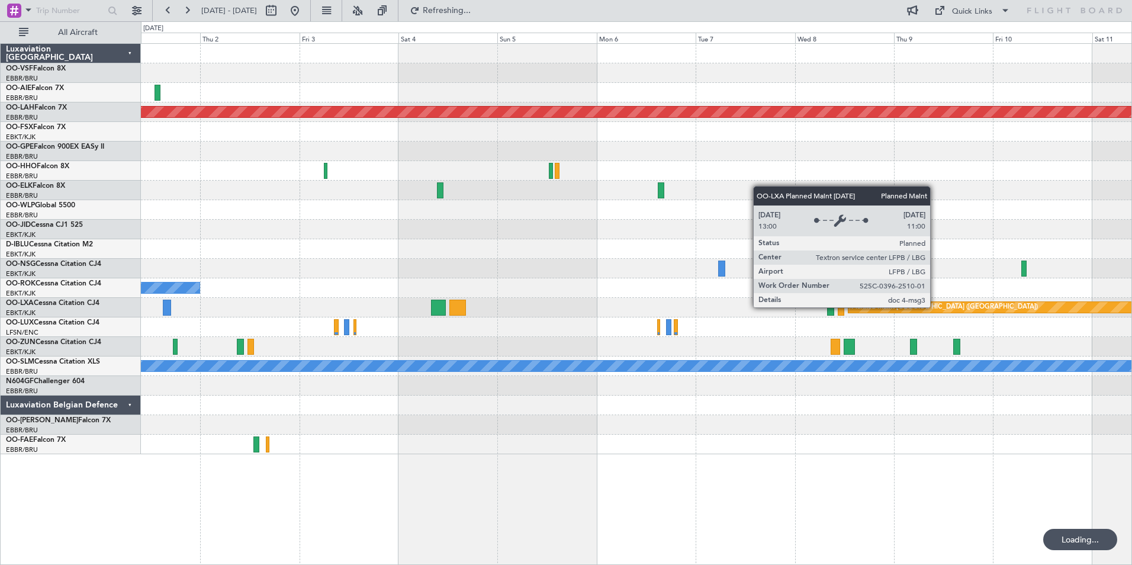
click at [935, 307] on div "Planned Maint [GEOGRAPHIC_DATA] ([GEOGRAPHIC_DATA])" at bounding box center [944, 307] width 186 height 18
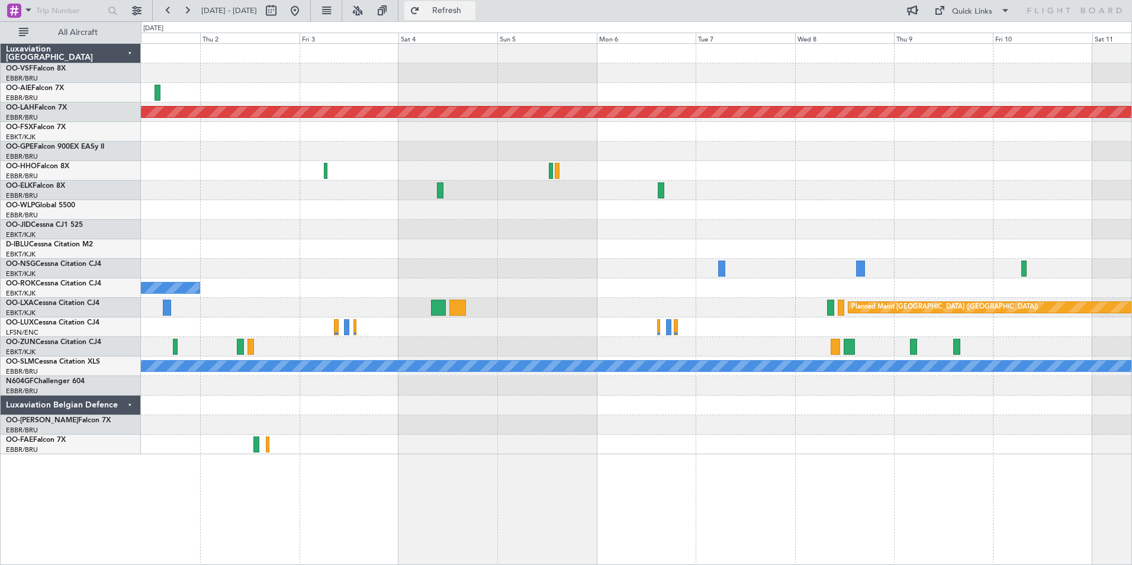
click at [472, 11] on span "Refresh" at bounding box center [447, 11] width 50 height 8
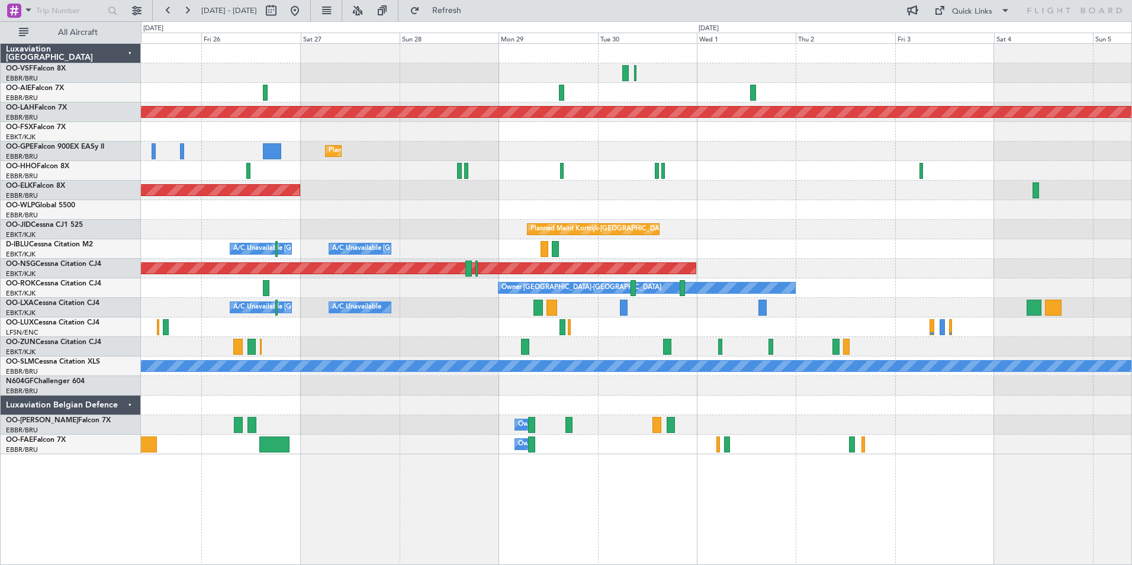
click at [857, 328] on div "Planned Maint Alton-st Louis (St Louis Regl) Planned Maint Brussels (Brussels N…" at bounding box center [636, 249] width 990 height 410
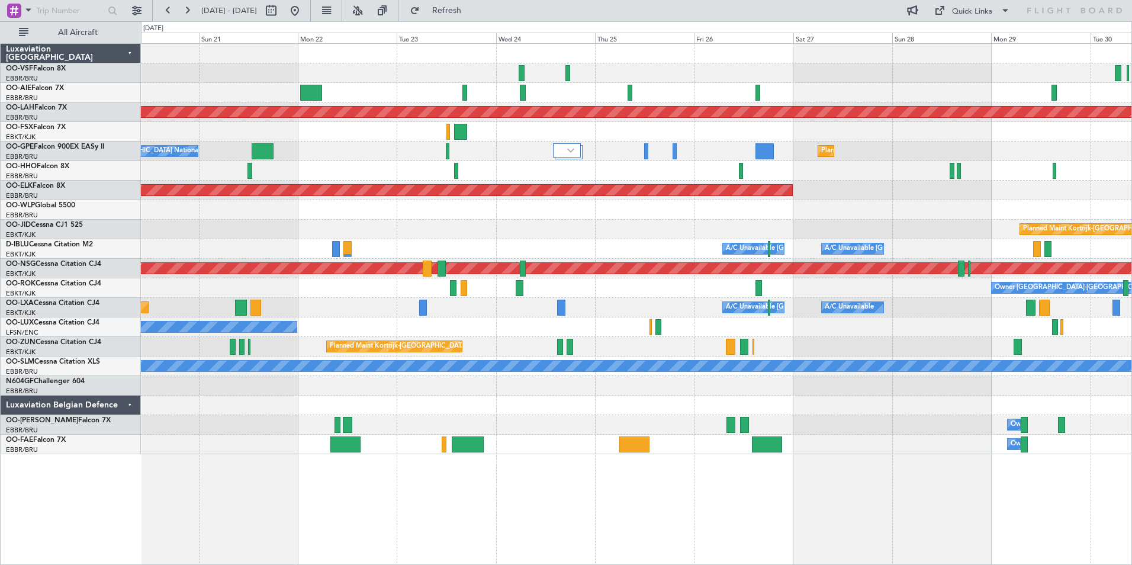
click at [683, 308] on div "A/C Unavailable A/C Unavailable [GEOGRAPHIC_DATA] ([GEOGRAPHIC_DATA] National) …" at bounding box center [636, 308] width 990 height 20
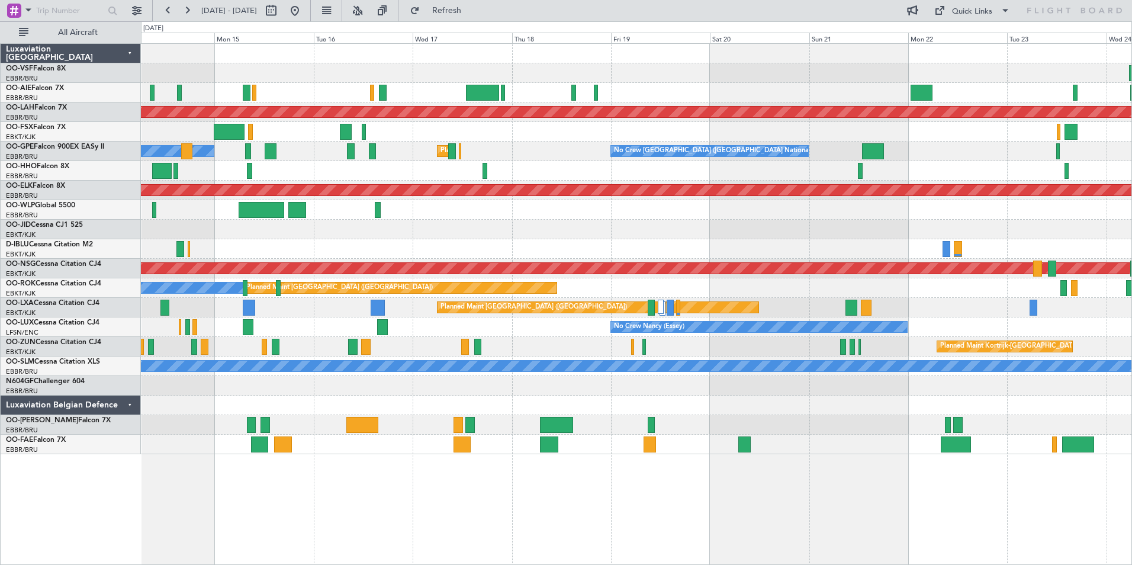
click at [461, 321] on div "No Crew Nancy (Essey)" at bounding box center [636, 327] width 990 height 20
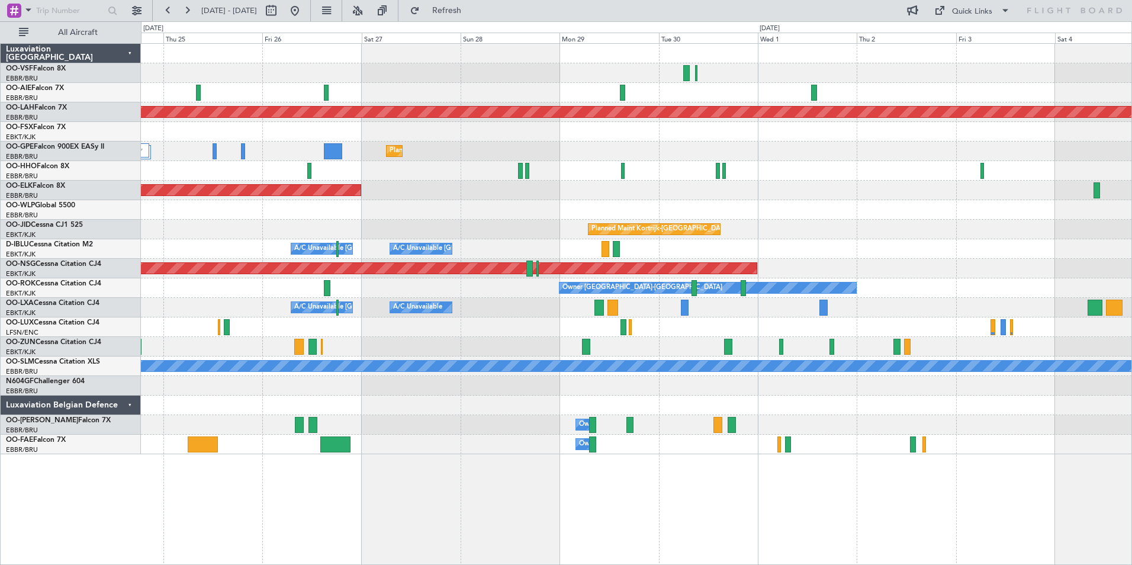
click at [630, 304] on div "A/C Unavailable [GEOGRAPHIC_DATA] ([GEOGRAPHIC_DATA] National) A/C Unavailable" at bounding box center [636, 308] width 990 height 20
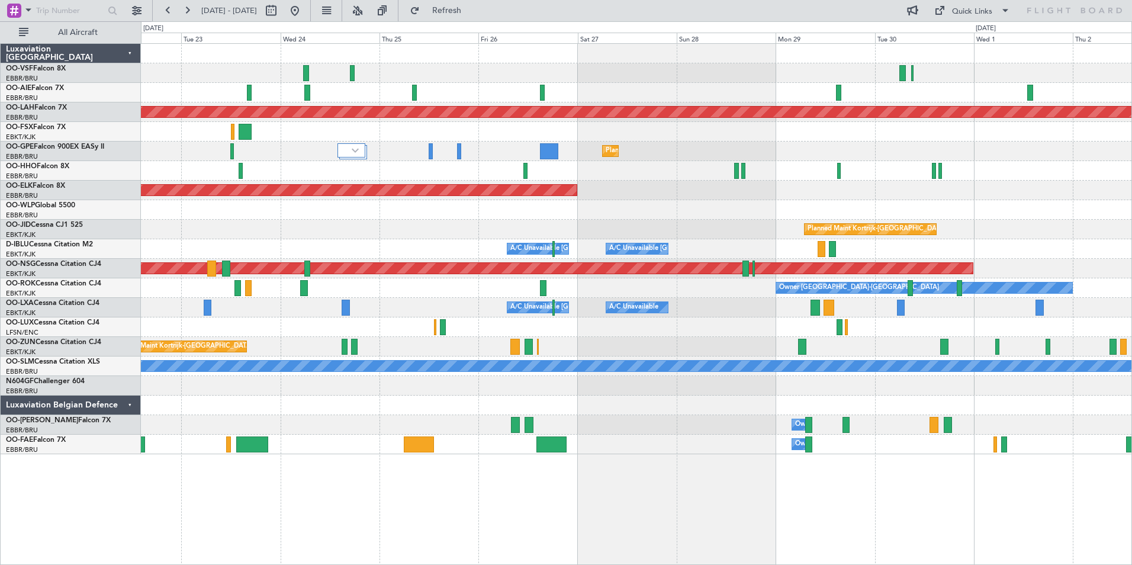
click at [480, 311] on div "A/C Unavailable Brussels (Brussels National) A/C Unavailable Planned Maint Pari…" at bounding box center [636, 308] width 990 height 20
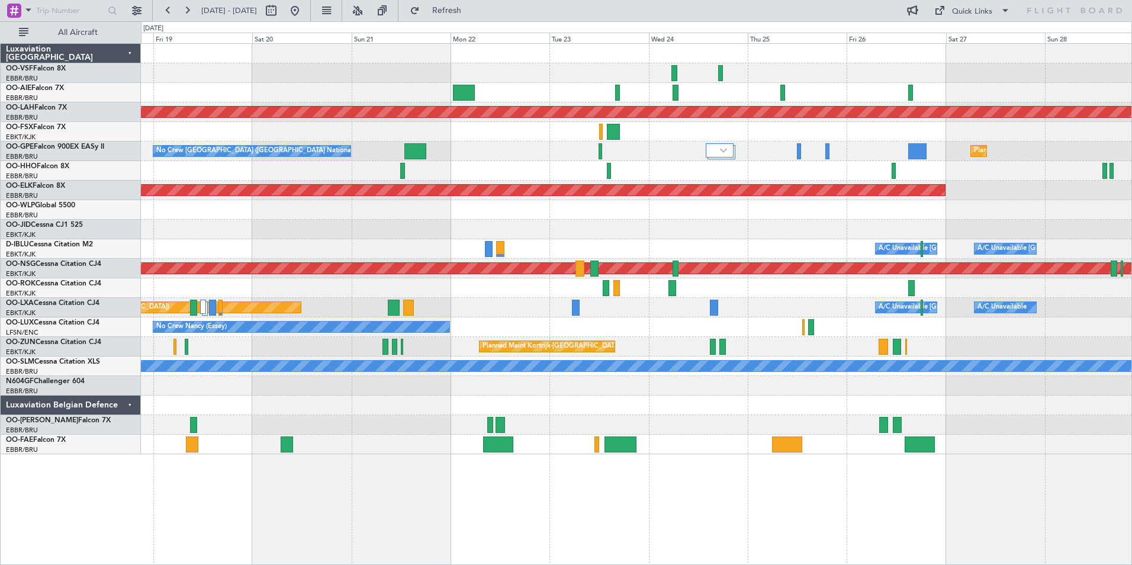
click at [639, 318] on div "No Crew Nancy (Essey)" at bounding box center [636, 327] width 990 height 20
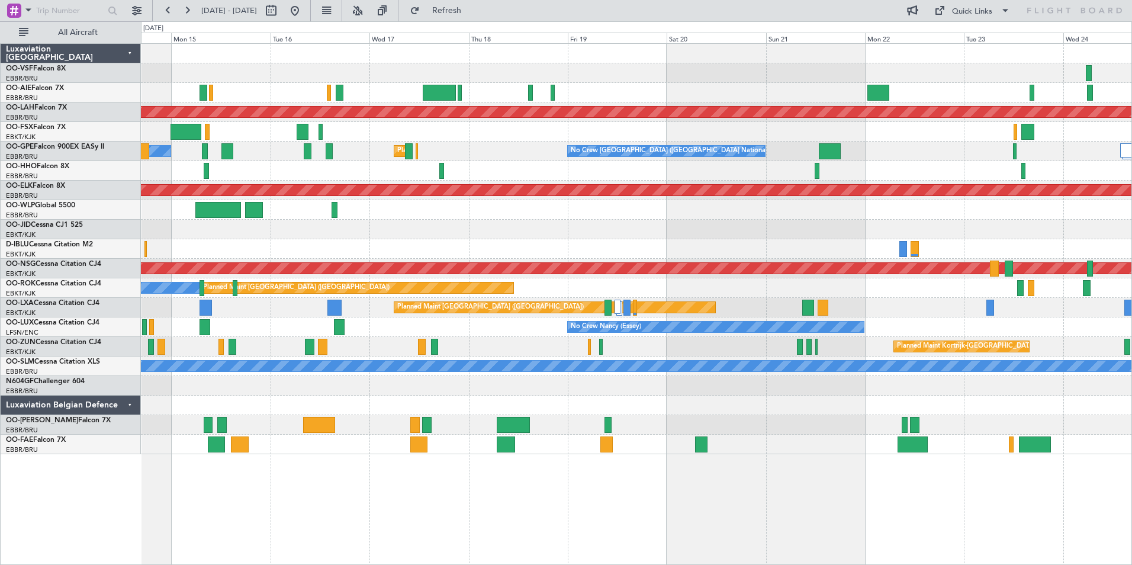
click at [654, 343] on div "Planned Maint Kortrijk-[GEOGRAPHIC_DATA]" at bounding box center [636, 347] width 990 height 20
click at [472, 12] on span "Refresh" at bounding box center [447, 11] width 50 height 8
click at [472, 11] on span "Refresh" at bounding box center [447, 11] width 50 height 8
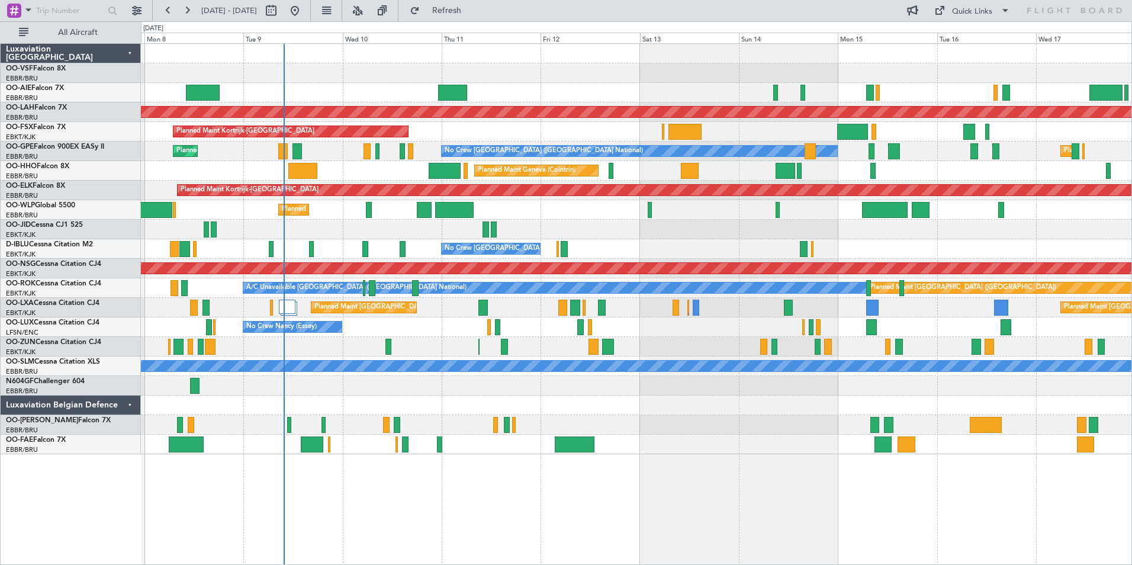
click at [902, 459] on div "Planned Maint Alton-st Louis (St Louis Regl) Planned Maint Kortrijk-Wevelgem No…" at bounding box center [636, 303] width 991 height 521
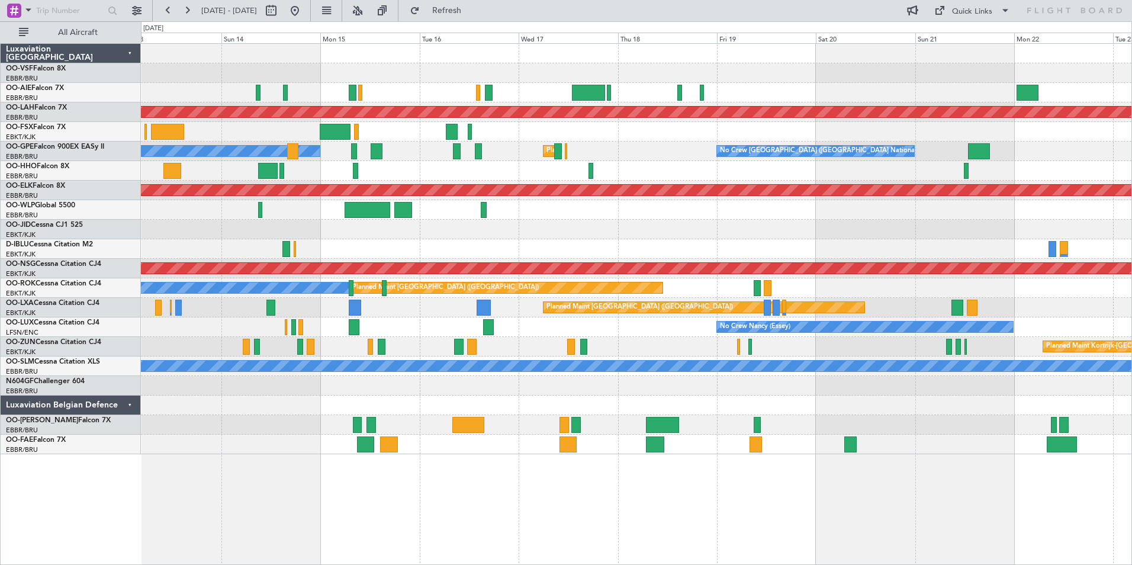
click at [680, 395] on div at bounding box center [636, 386] width 990 height 20
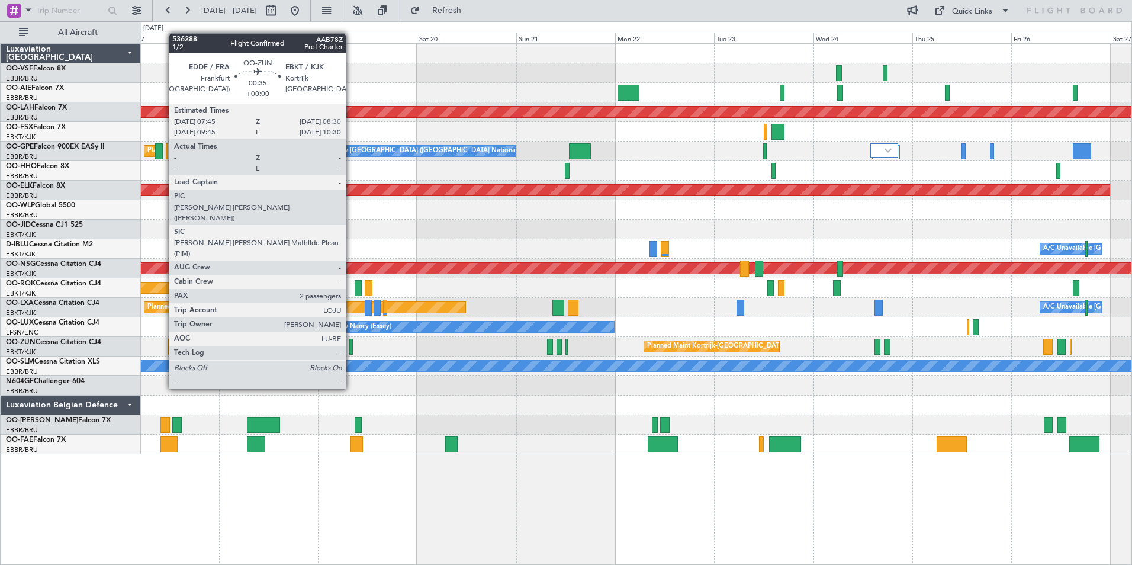
click at [351, 345] on div at bounding box center [351, 347] width 4 height 16
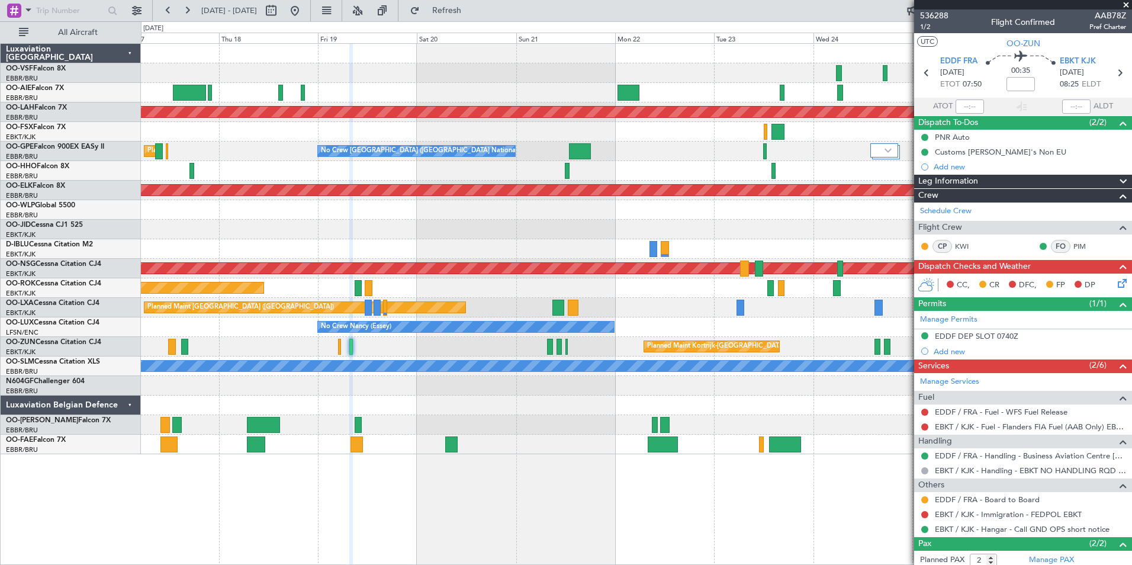
click at [1129, 5] on span at bounding box center [1126, 5] width 12 height 11
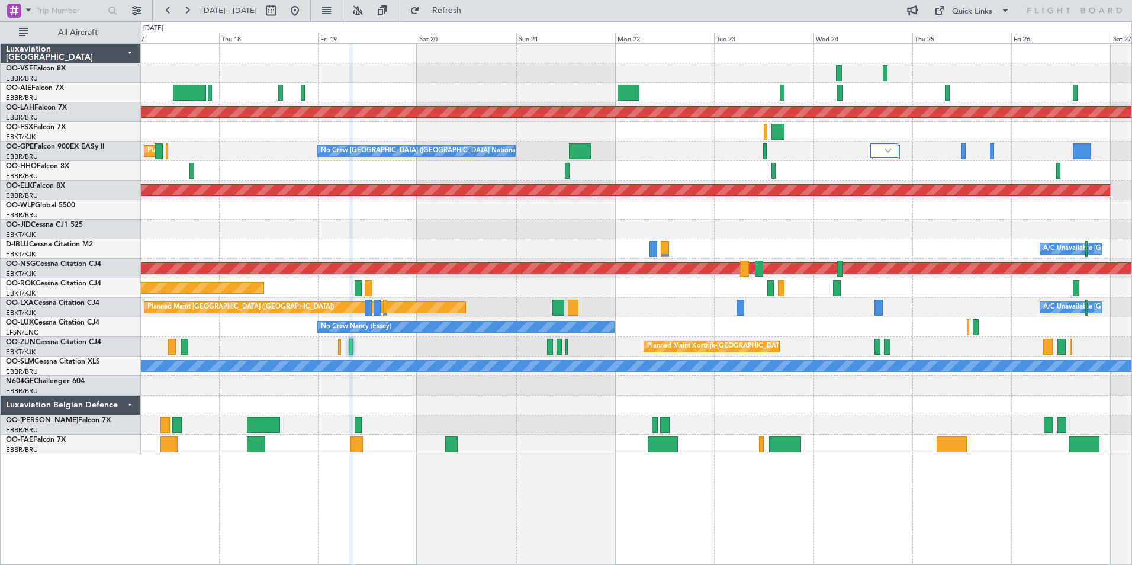
type input "0"
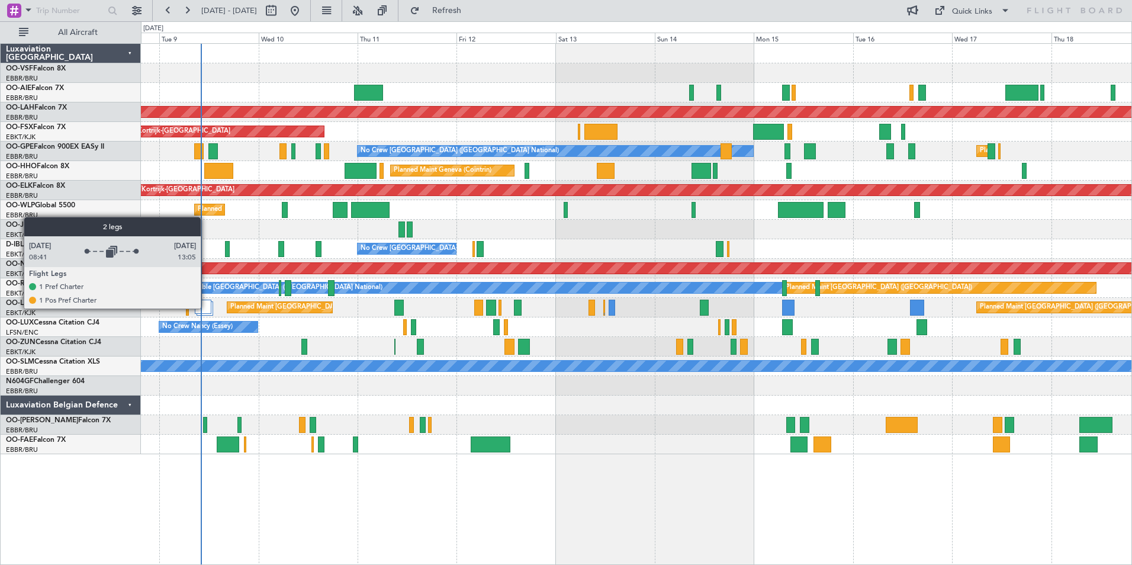
click at [206, 308] on div at bounding box center [203, 306] width 17 height 14
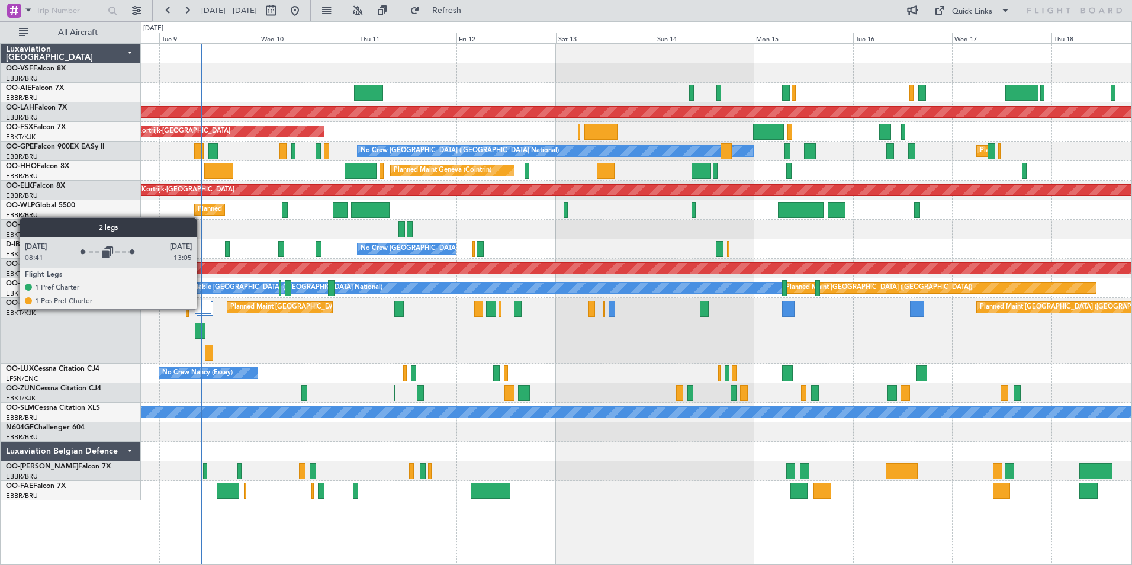
click at [202, 308] on div at bounding box center [203, 306] width 17 height 14
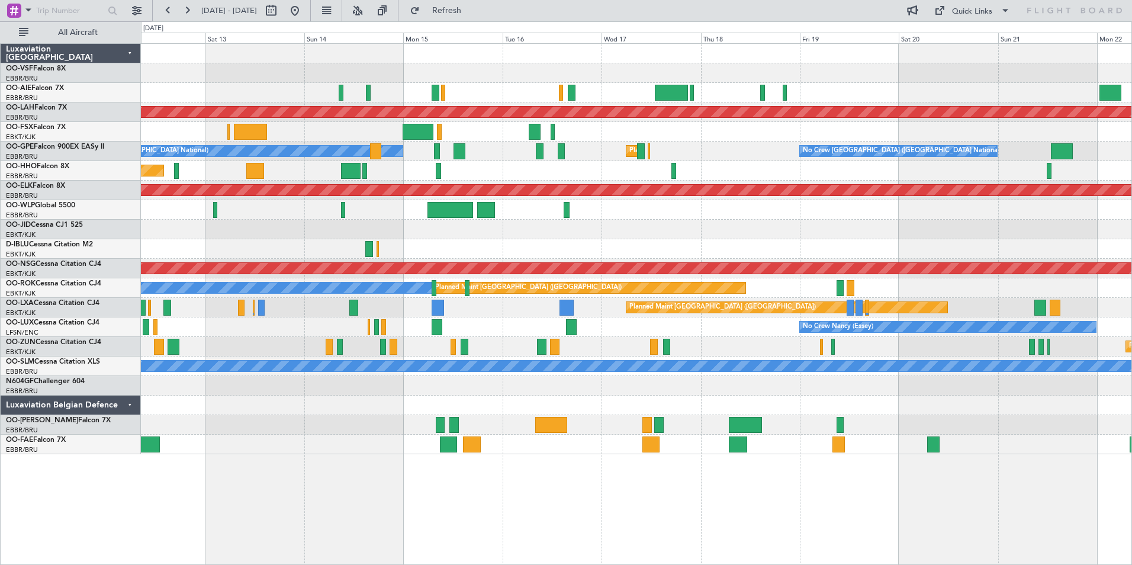
click at [604, 294] on div "Planned Maint Alton-st Louis (St Louis Regl) Planned Maint Kortrijk-Wevelgem No…" at bounding box center [636, 249] width 990 height 410
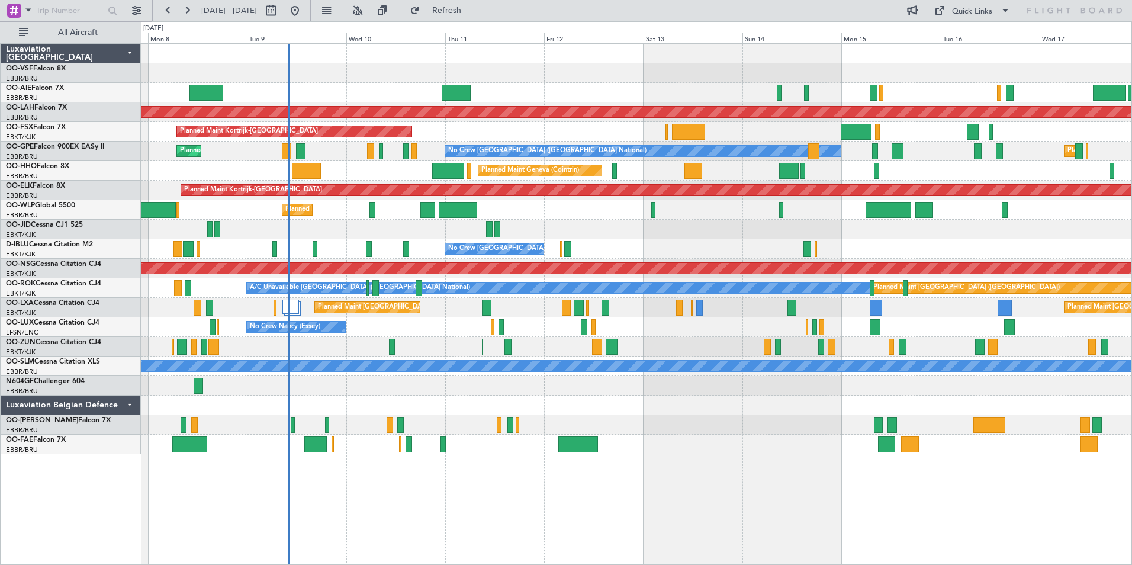
click at [419, 356] on div at bounding box center [636, 347] width 990 height 20
